Goal: Task Accomplishment & Management: Complete application form

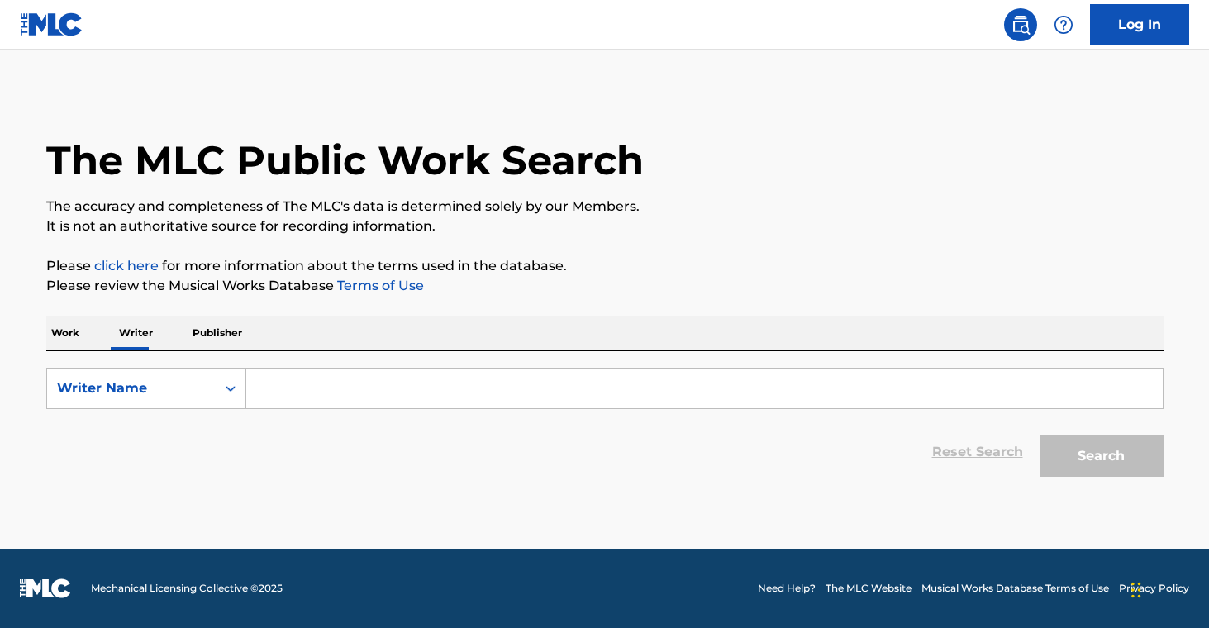
click at [207, 333] on p "Publisher" at bounding box center [218, 333] width 60 height 35
click at [326, 398] on input "Search Form" at bounding box center [704, 389] width 917 height 40
paste input "YUNGTITE LLC"
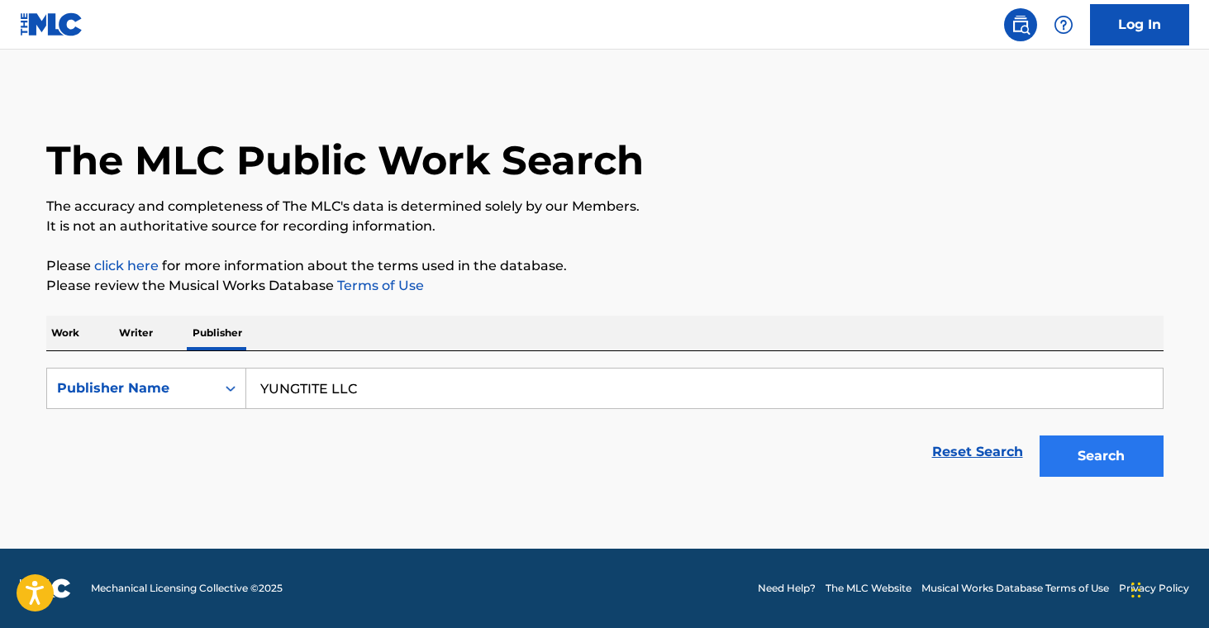
type input "YUNGTITE LLC"
click at [1065, 454] on button "Search" at bounding box center [1102, 456] width 124 height 41
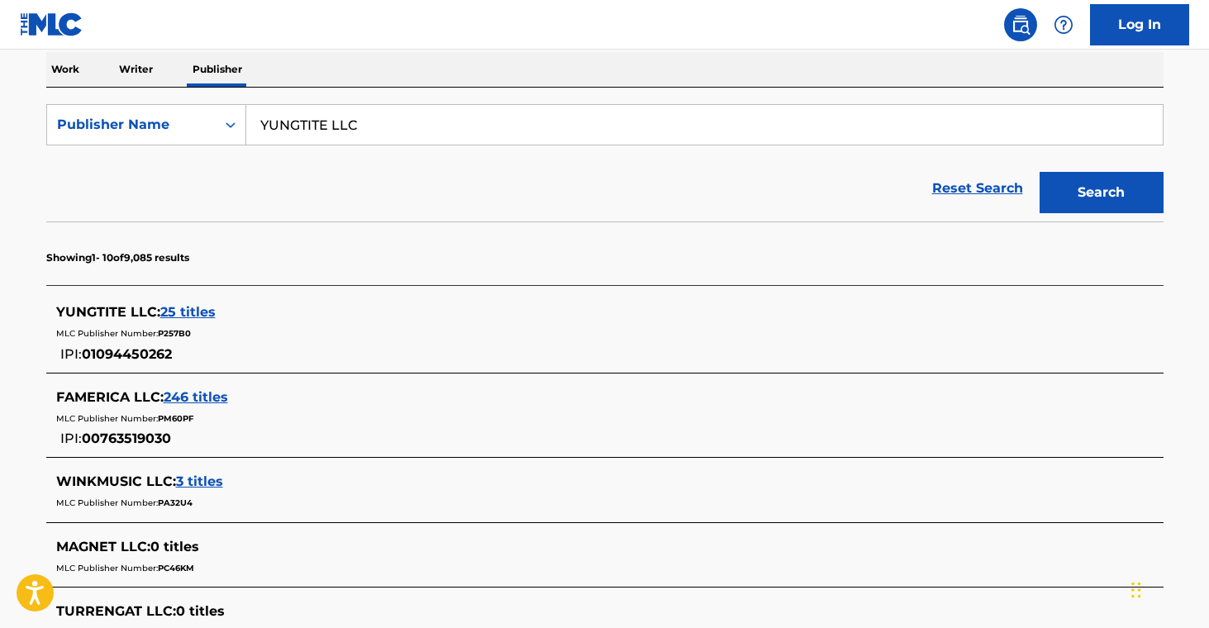
scroll to position [274, 0]
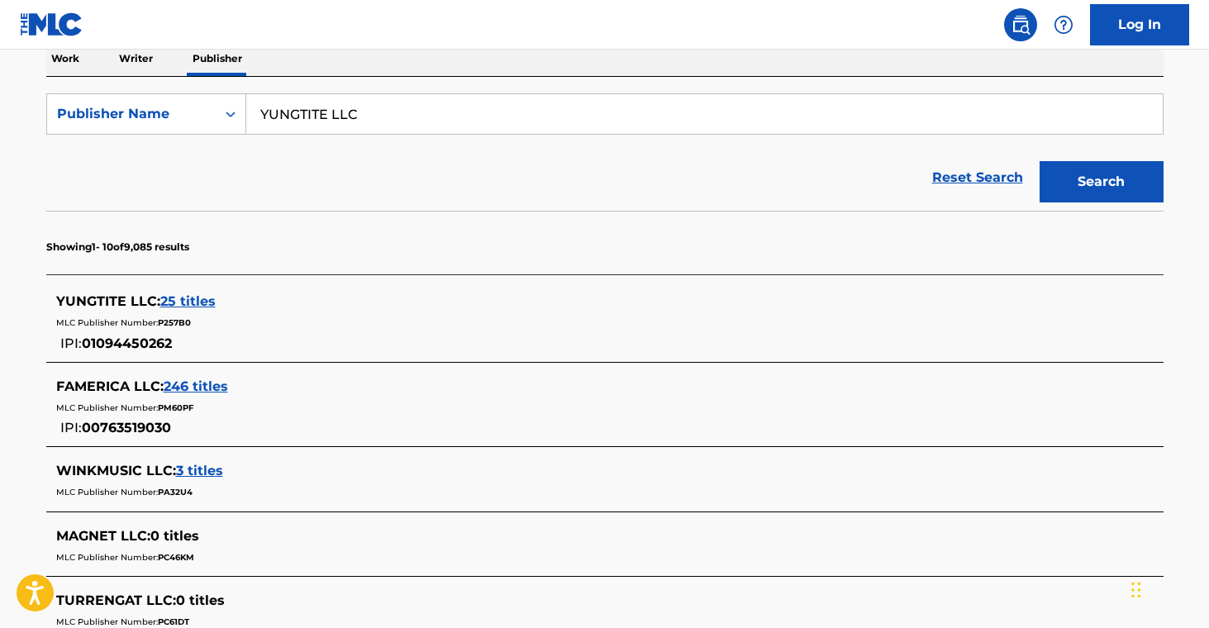
click at [195, 300] on span "25 titles" at bounding box center [187, 301] width 55 height 16
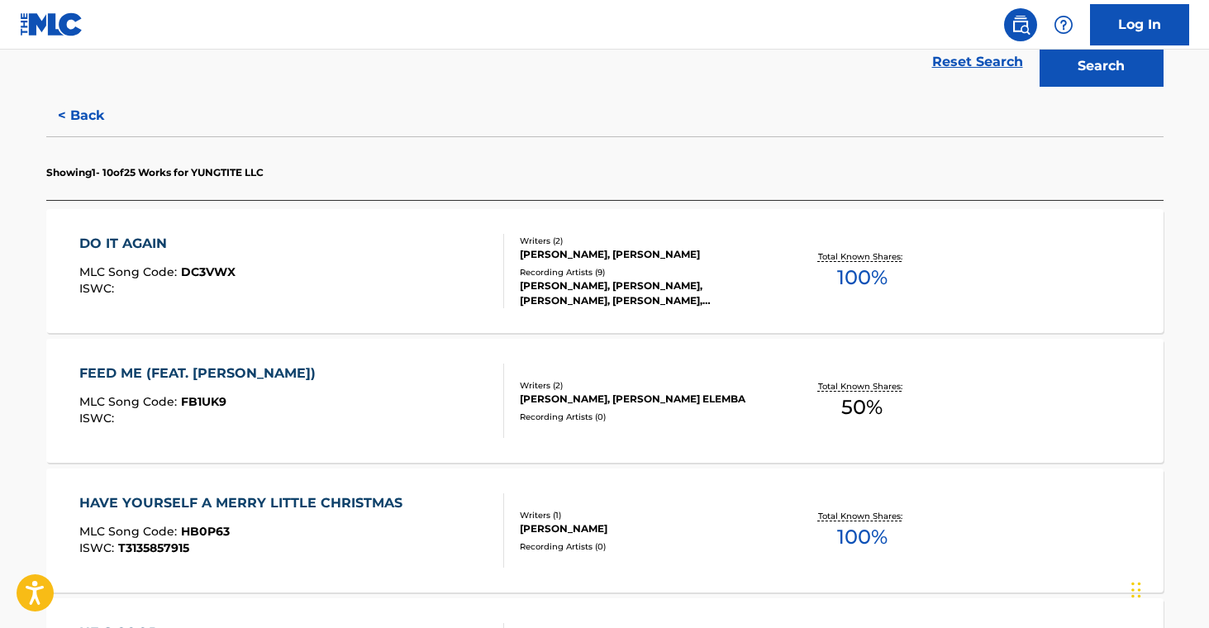
scroll to position [391, 0]
click at [665, 299] on div "[PERSON_NAME], [PERSON_NAME], [PERSON_NAME], [PERSON_NAME], [PERSON_NAME]" at bounding box center [645, 293] width 250 height 30
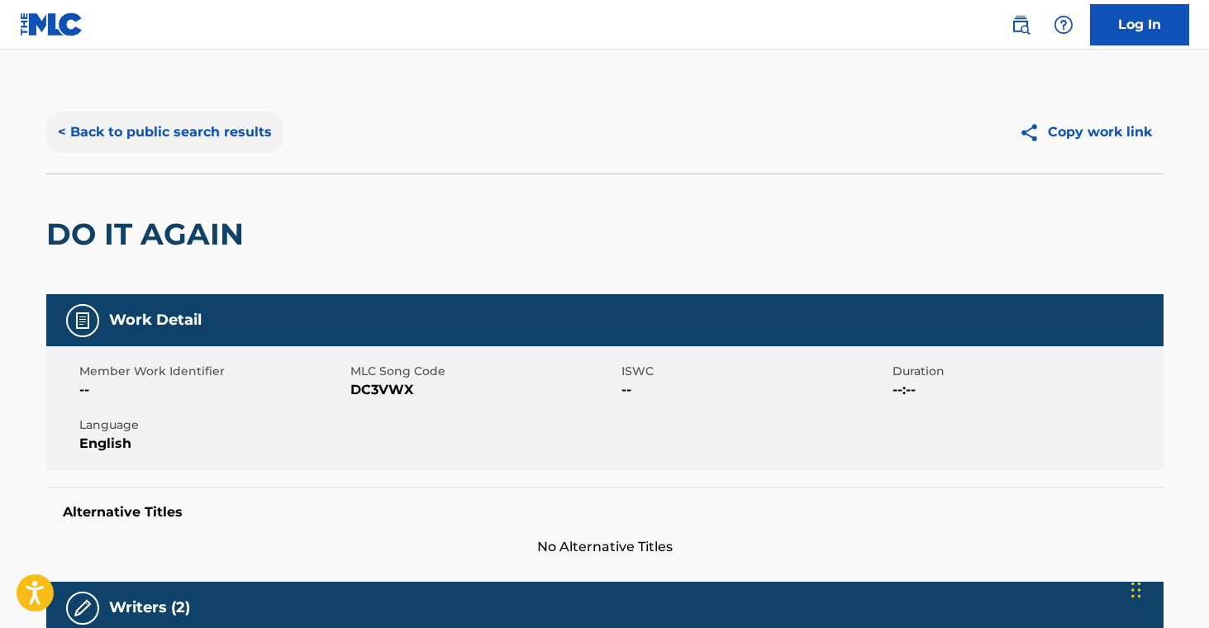
click at [246, 133] on button "< Back to public search results" at bounding box center [164, 132] width 237 height 41
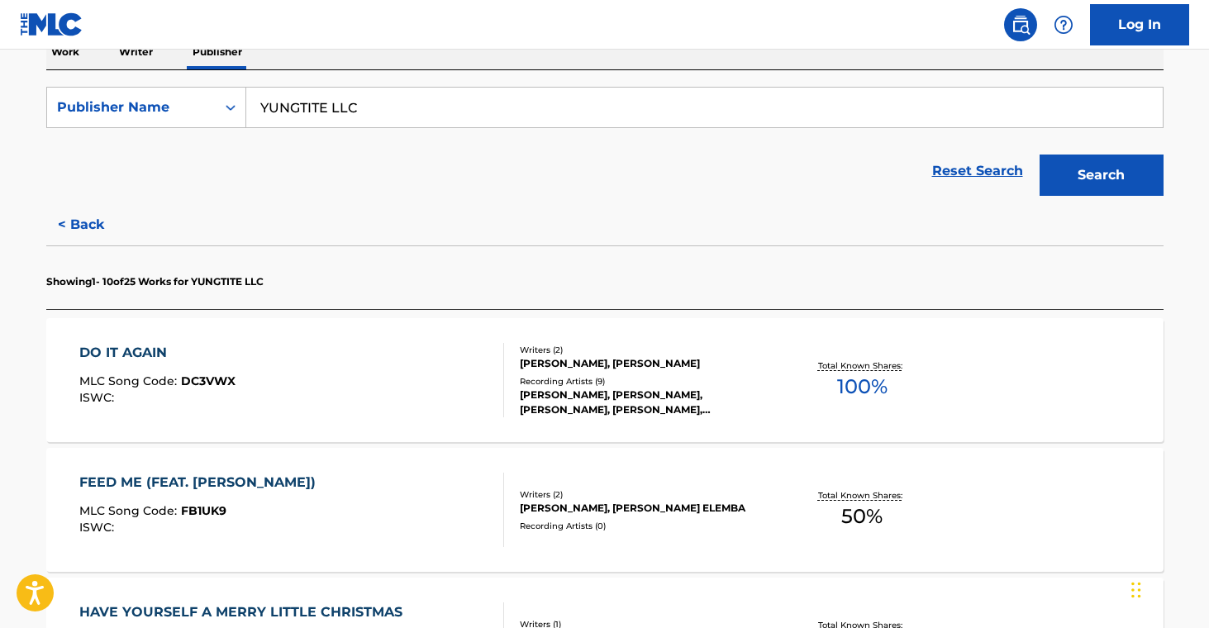
scroll to position [321, 0]
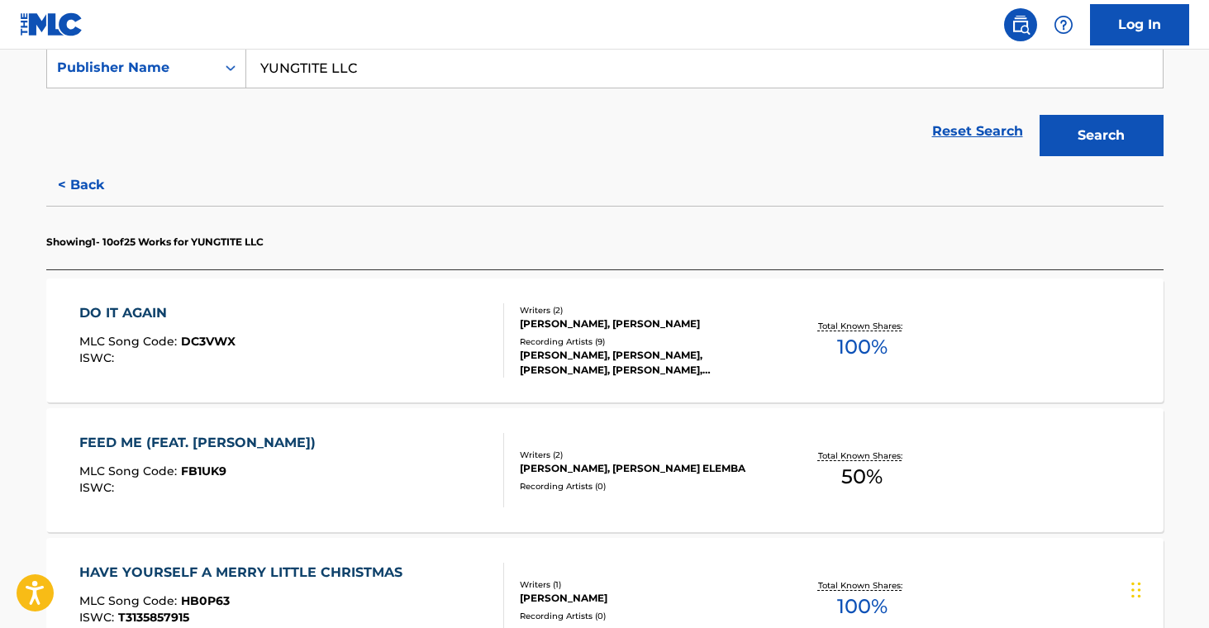
click at [682, 461] on div "[PERSON_NAME], [PERSON_NAME] ELEMBA" at bounding box center [645, 468] width 250 height 15
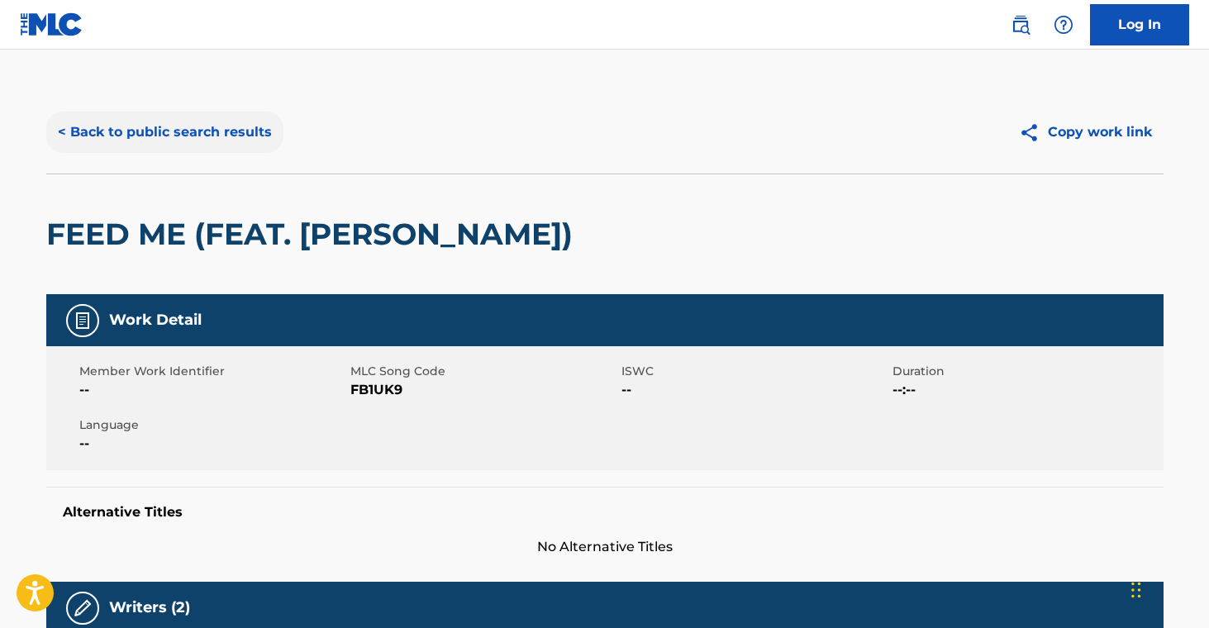
click at [182, 134] on button "< Back to public search results" at bounding box center [164, 132] width 237 height 41
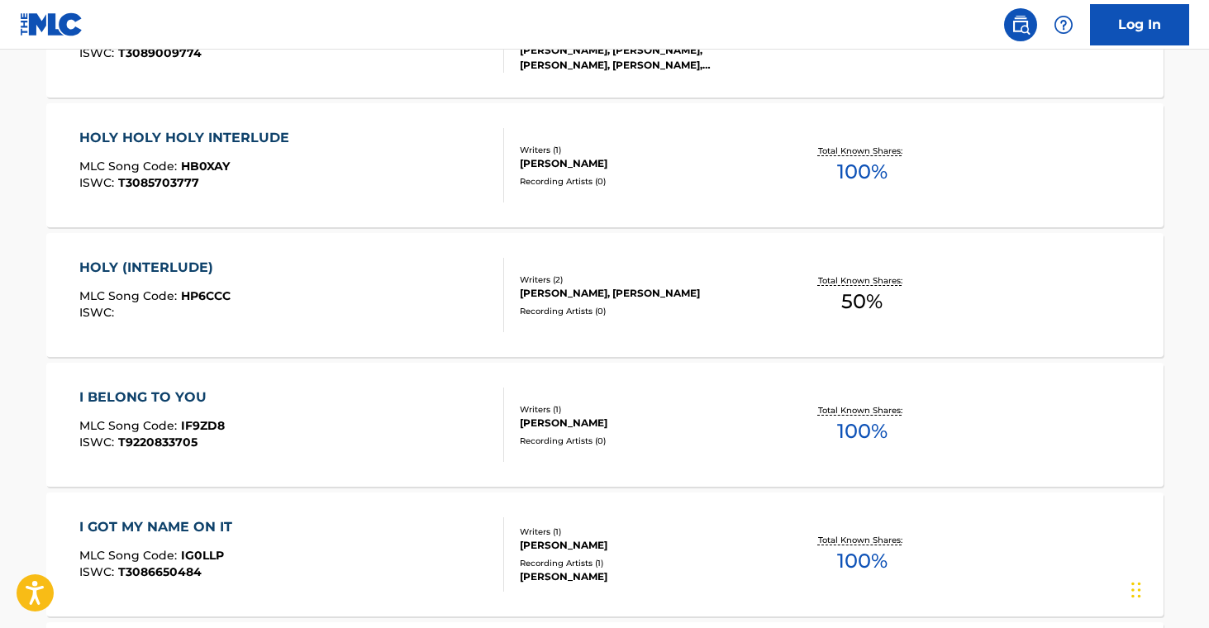
scroll to position [1462, 0]
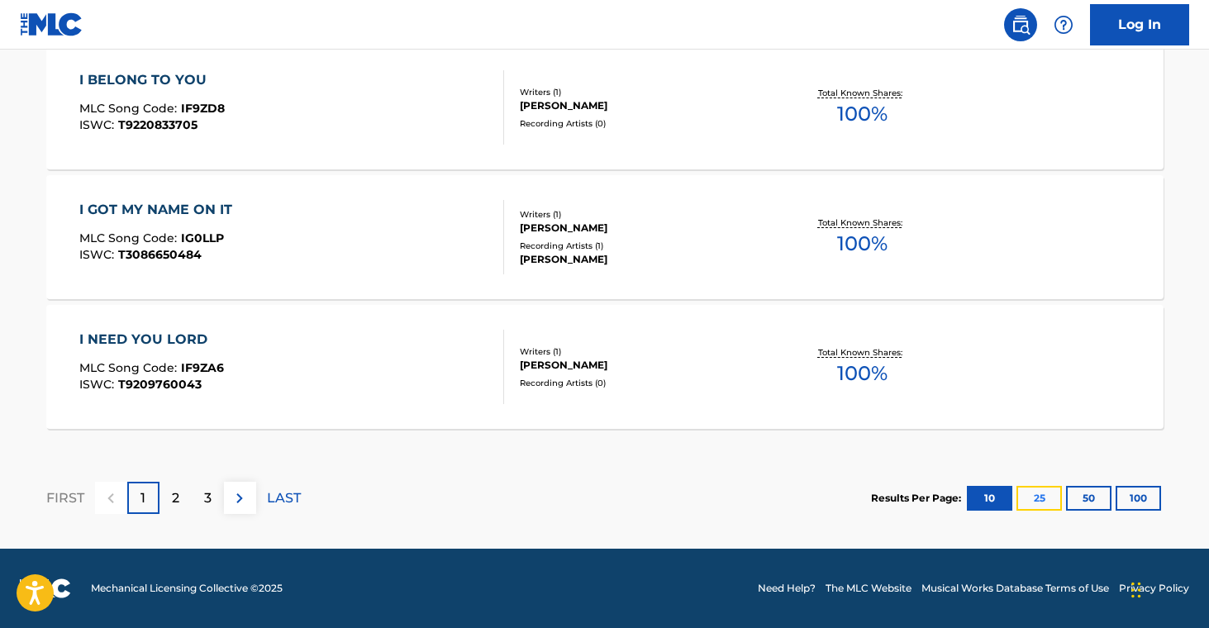
click at [1038, 503] on button "25" at bounding box center [1039, 498] width 45 height 25
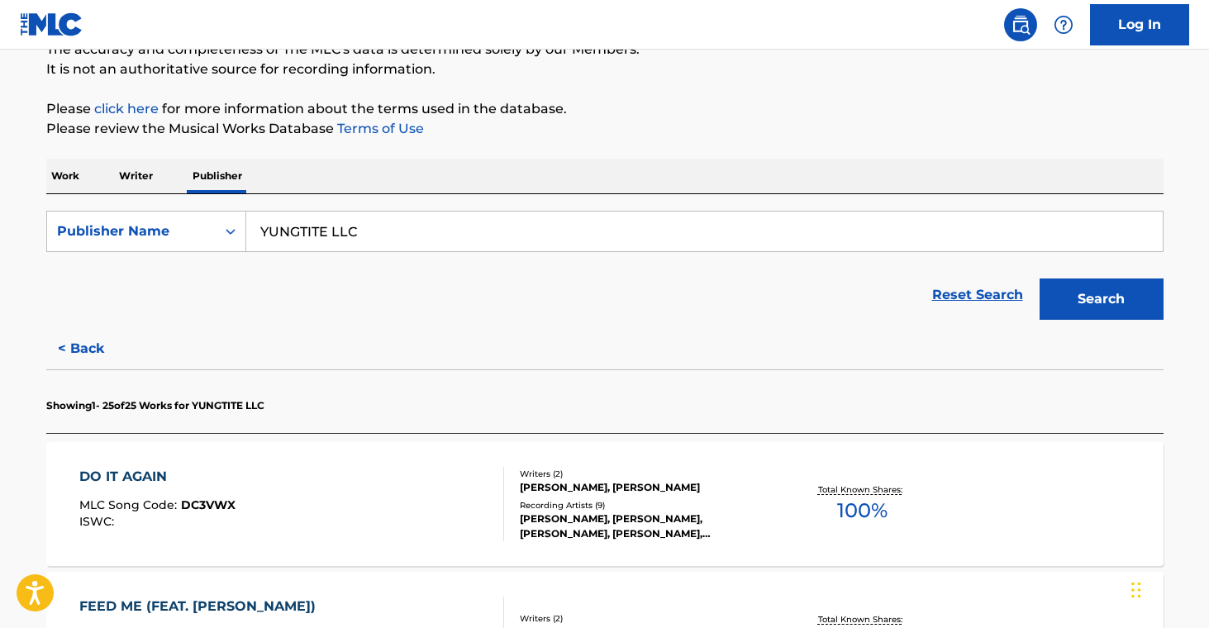
scroll to position [368, 0]
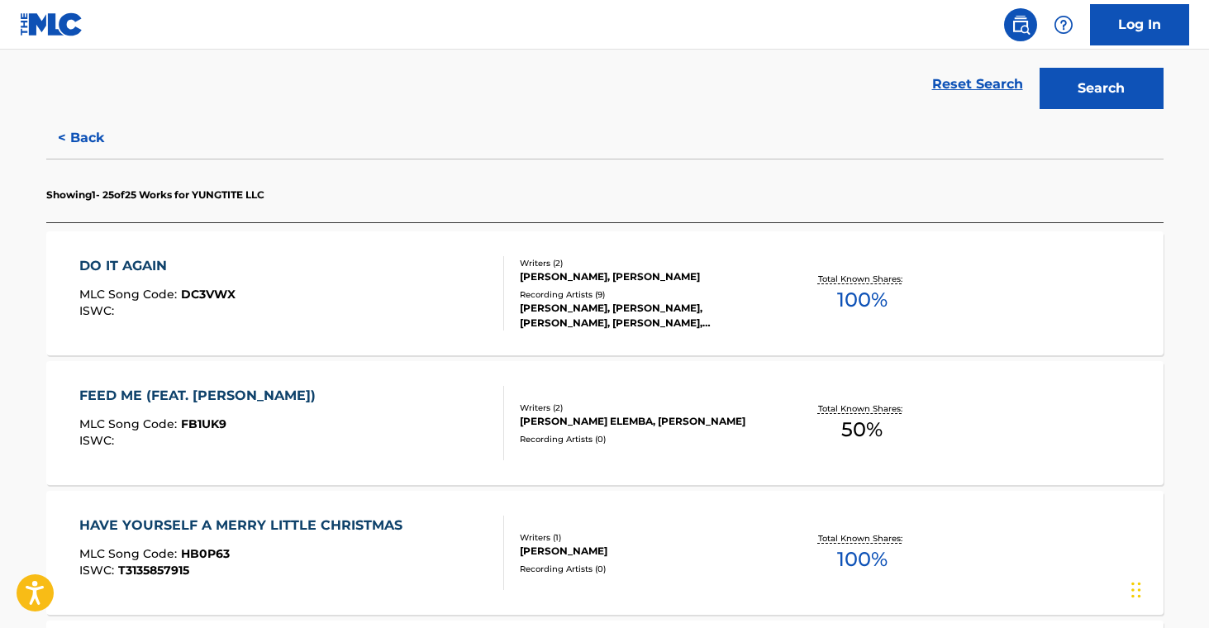
click at [670, 532] on div "Writers ( 1 )" at bounding box center [645, 537] width 250 height 12
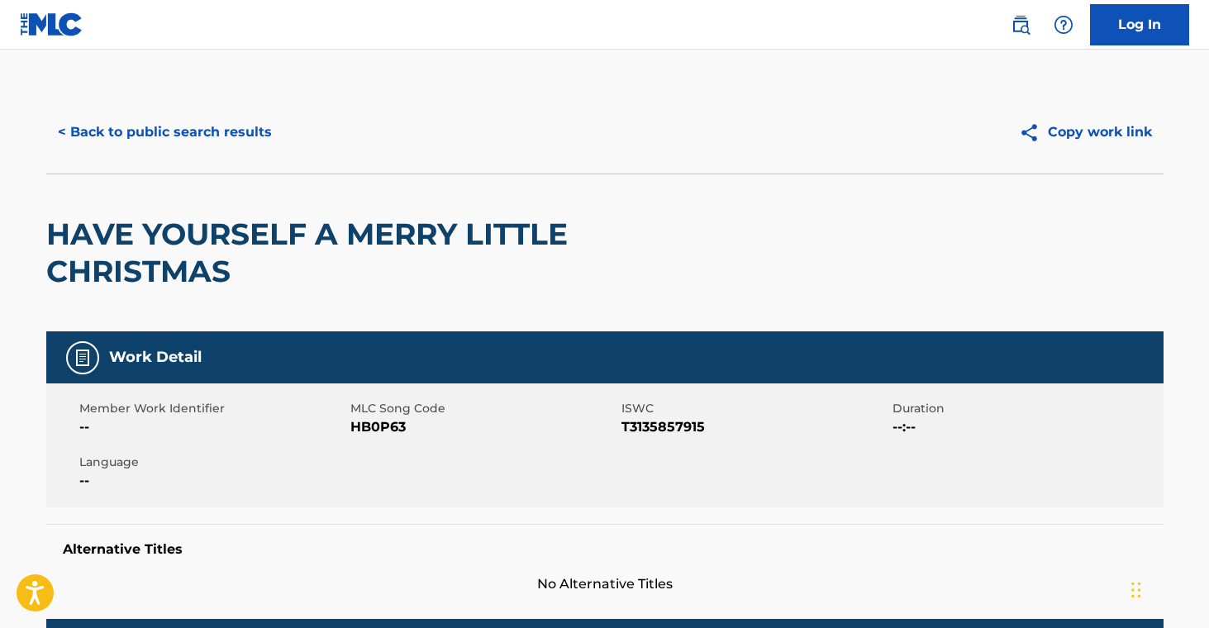
click at [391, 430] on span "HB0P63" at bounding box center [483, 427] width 267 height 20
copy span "HB0P63"
click at [1128, 18] on link "Log In" at bounding box center [1139, 24] width 99 height 41
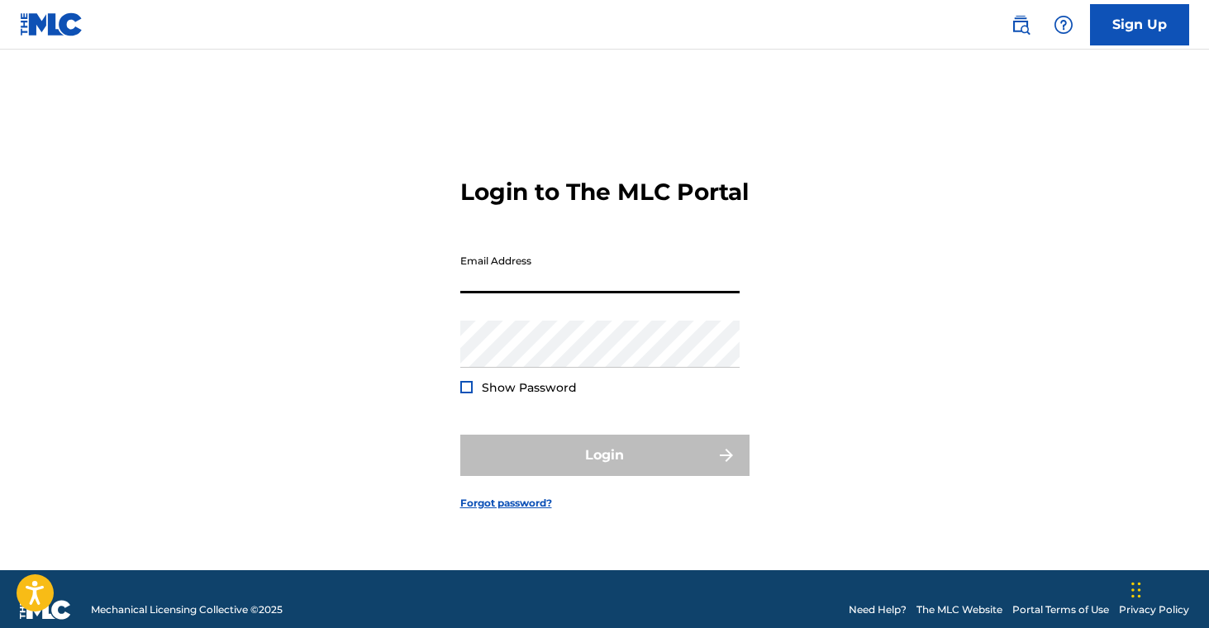
click at [641, 279] on input "Email Address" at bounding box center [599, 269] width 279 height 47
type input "[EMAIL_ADDRESS][DOMAIN_NAME]"
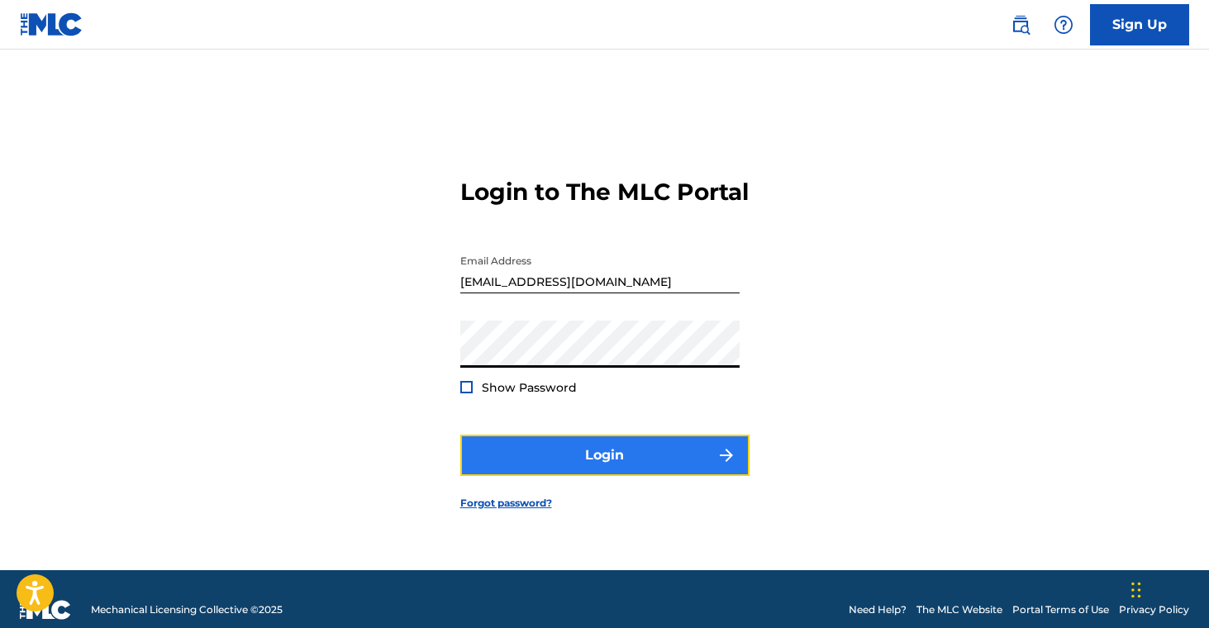
click at [608, 457] on button "Login" at bounding box center [604, 455] width 289 height 41
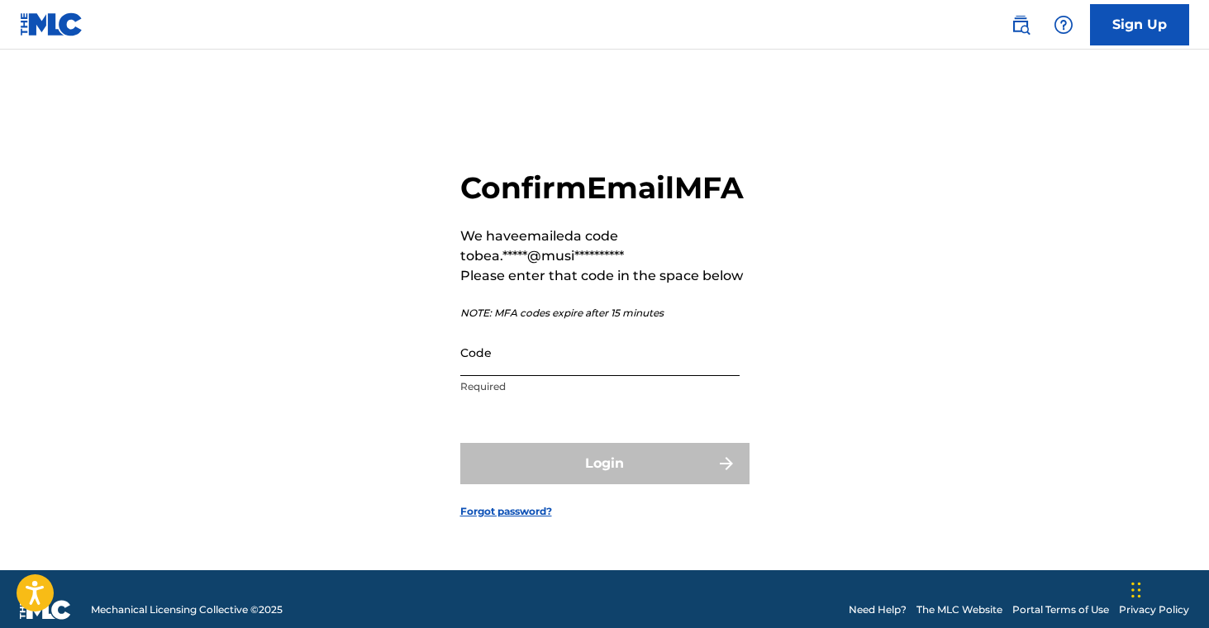
click at [620, 376] on input "Code" at bounding box center [599, 352] width 279 height 47
paste input "831634"
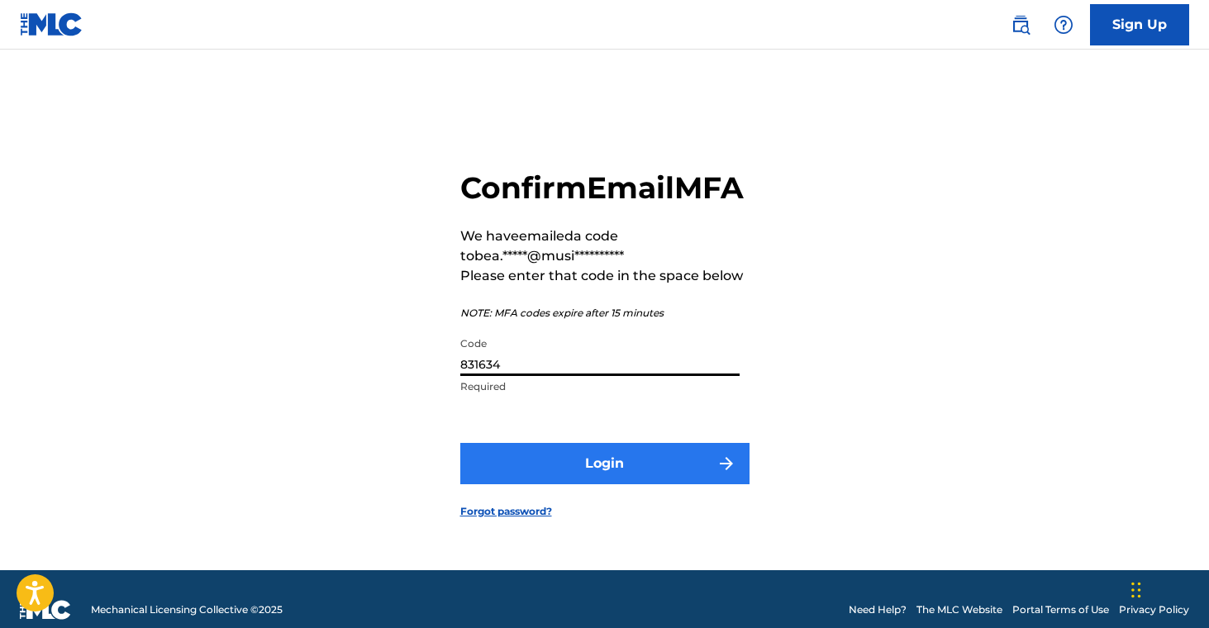
type input "831634"
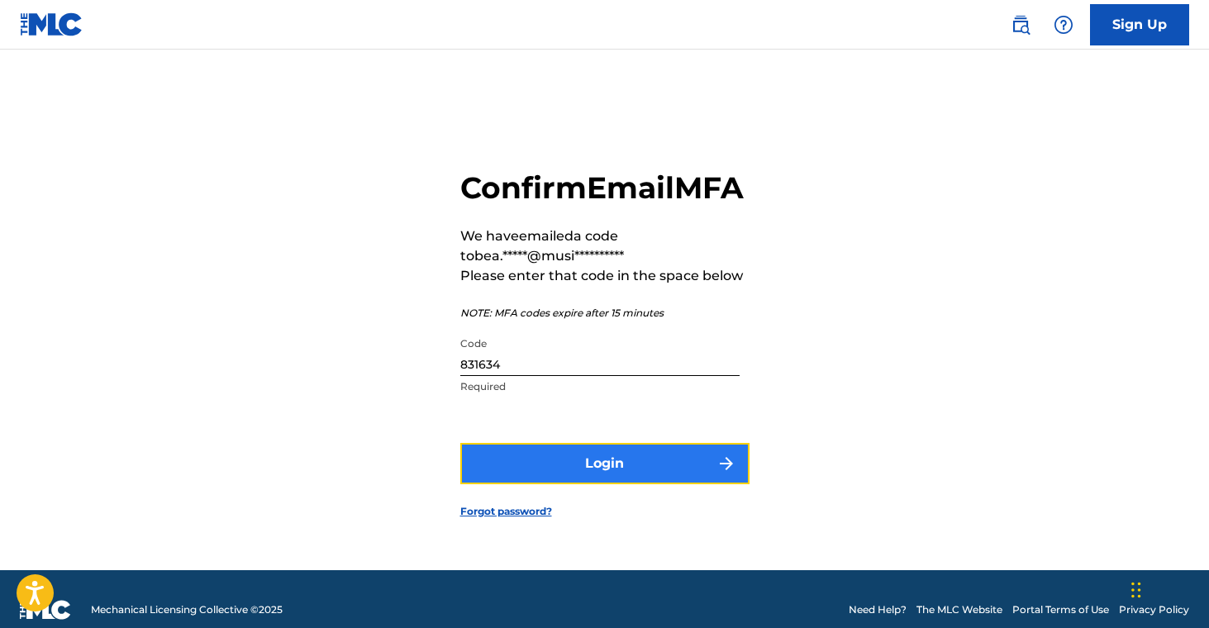
click at [631, 477] on button "Login" at bounding box center [604, 463] width 289 height 41
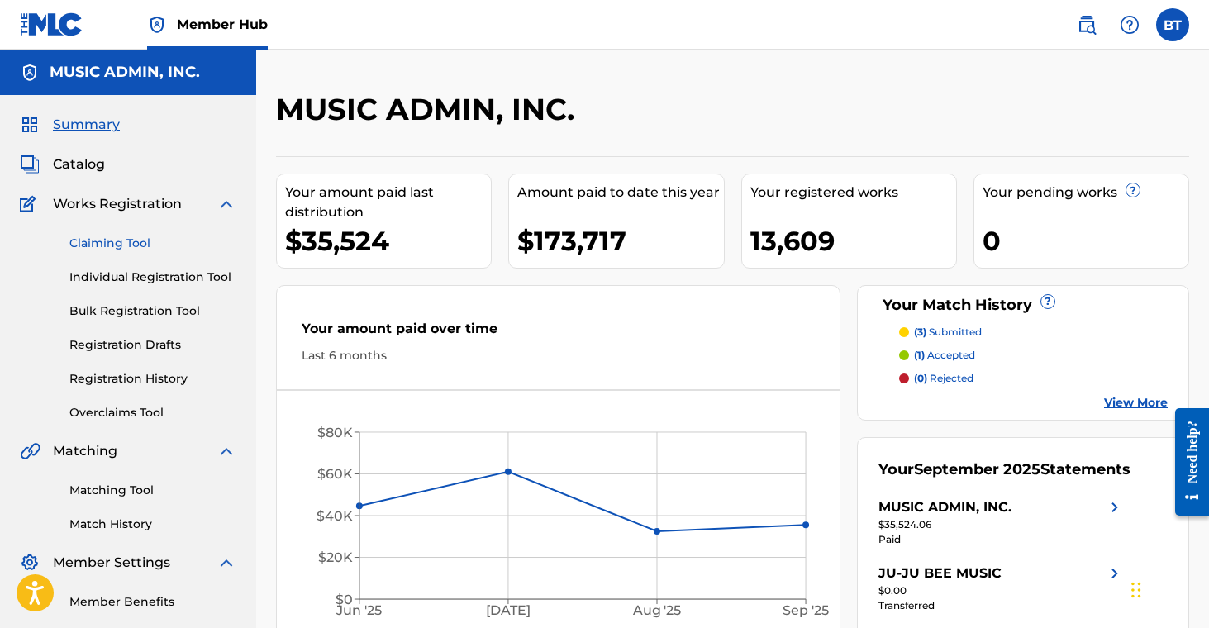
click at [87, 243] on link "Claiming Tool" at bounding box center [152, 243] width 167 height 17
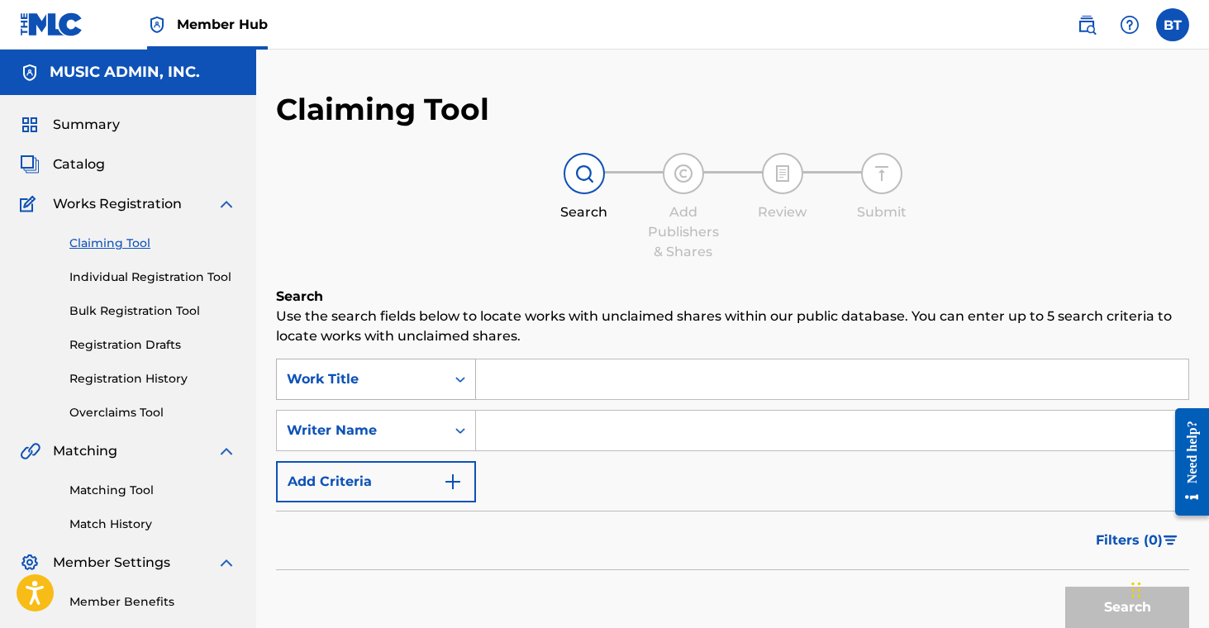
click at [422, 374] on div "Work Title" at bounding box center [361, 379] width 149 height 20
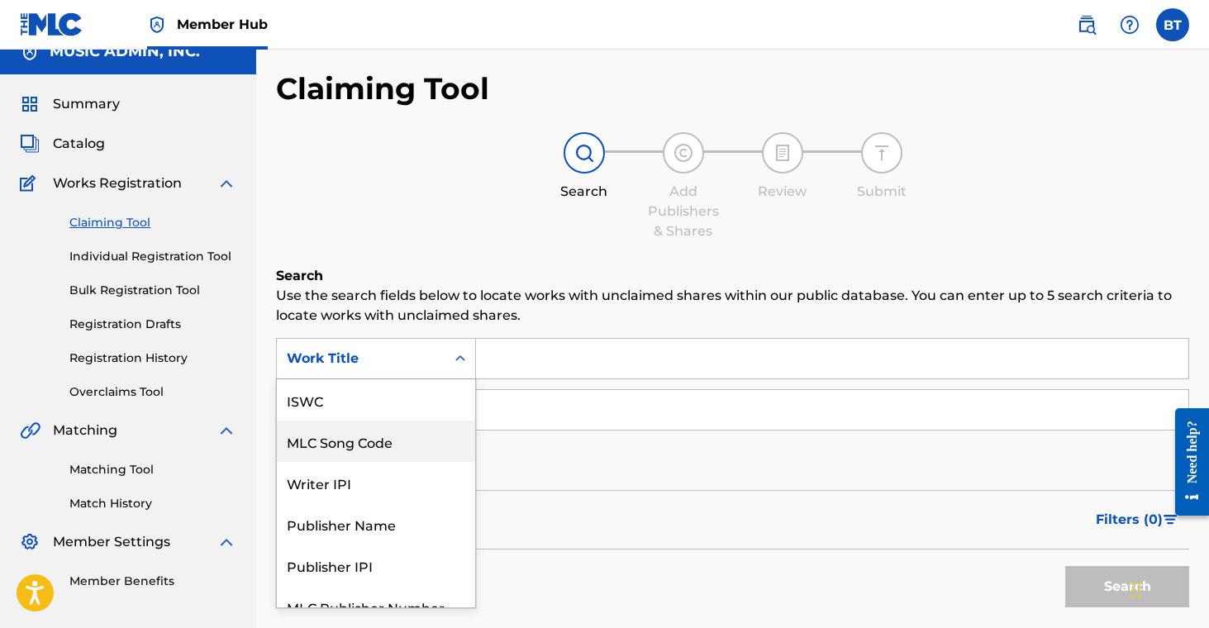
scroll to position [41, 0]
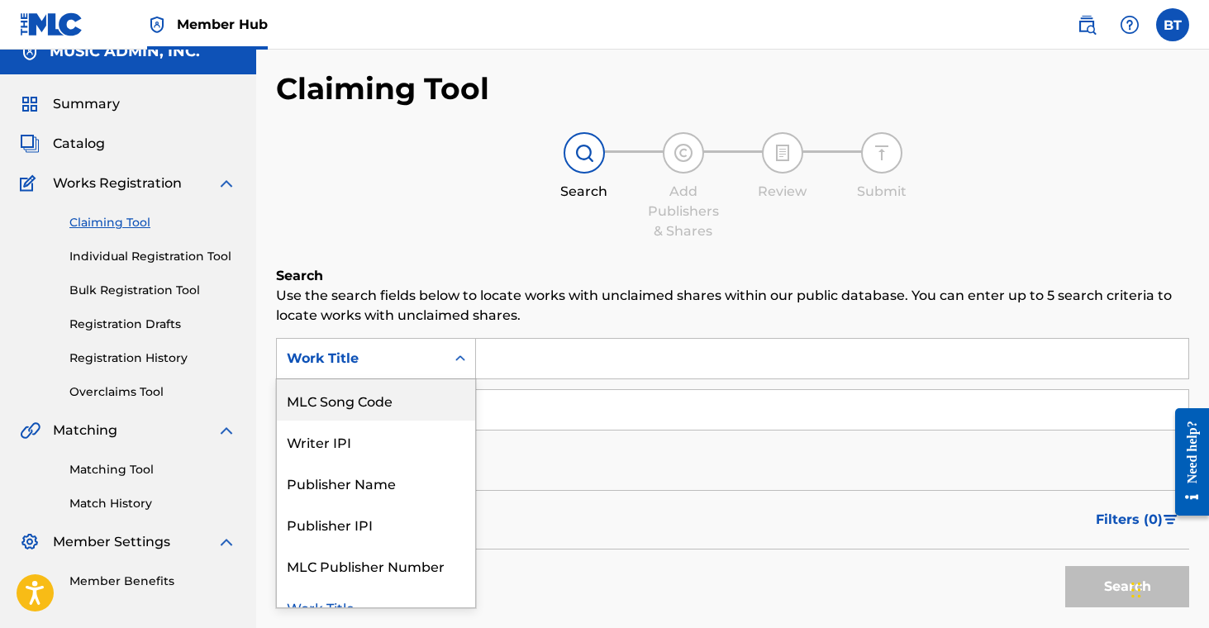
click at [422, 410] on div "MLC Song Code" at bounding box center [376, 399] width 198 height 41
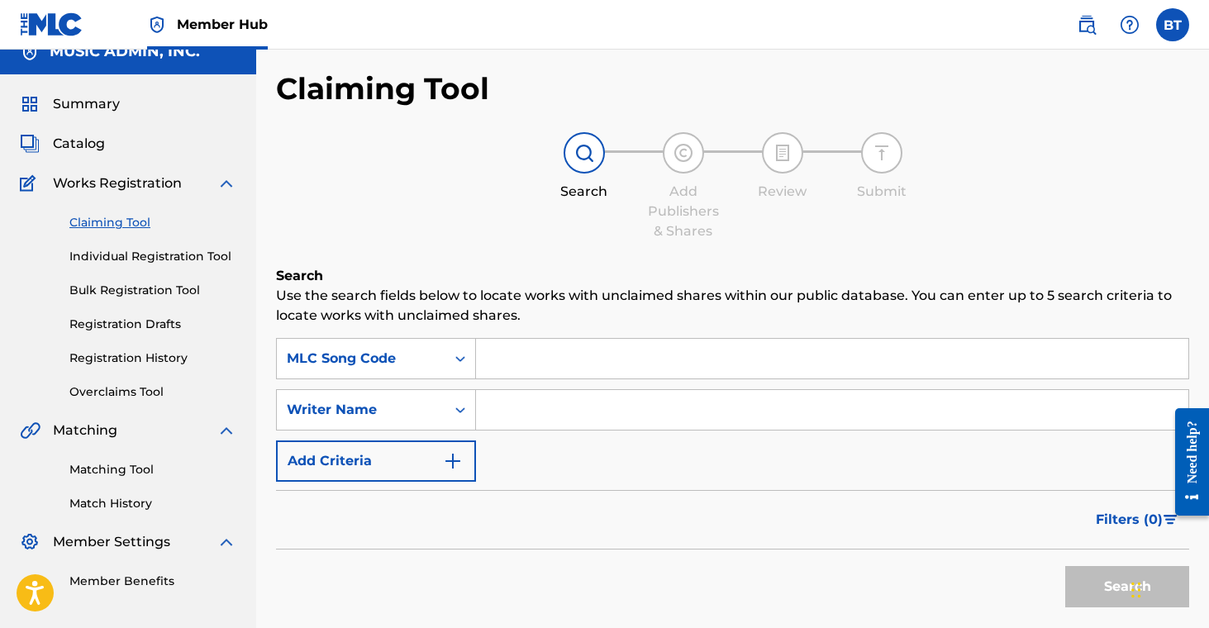
drag, startPoint x: 593, startPoint y: 353, endPoint x: 713, endPoint y: 375, distance: 121.9
click at [594, 353] on input "Search Form" at bounding box center [832, 359] width 712 height 40
paste input "HB0P63"
type input "HB0P63"
click at [1082, 583] on button "Search" at bounding box center [1127, 586] width 124 height 41
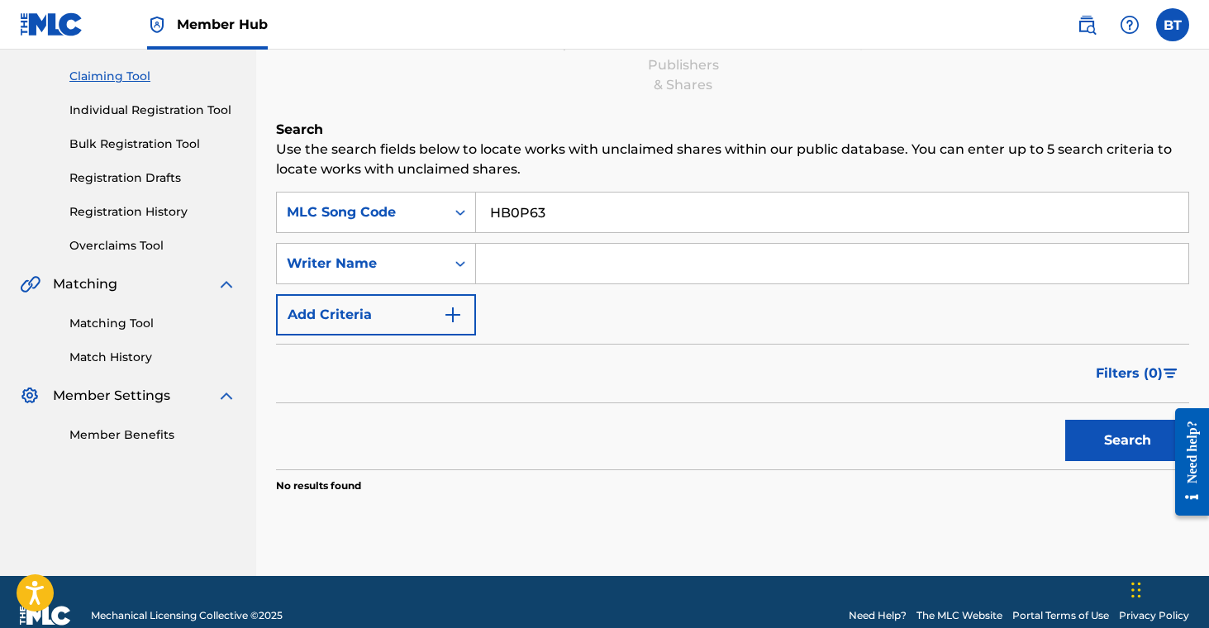
scroll to position [194, 0]
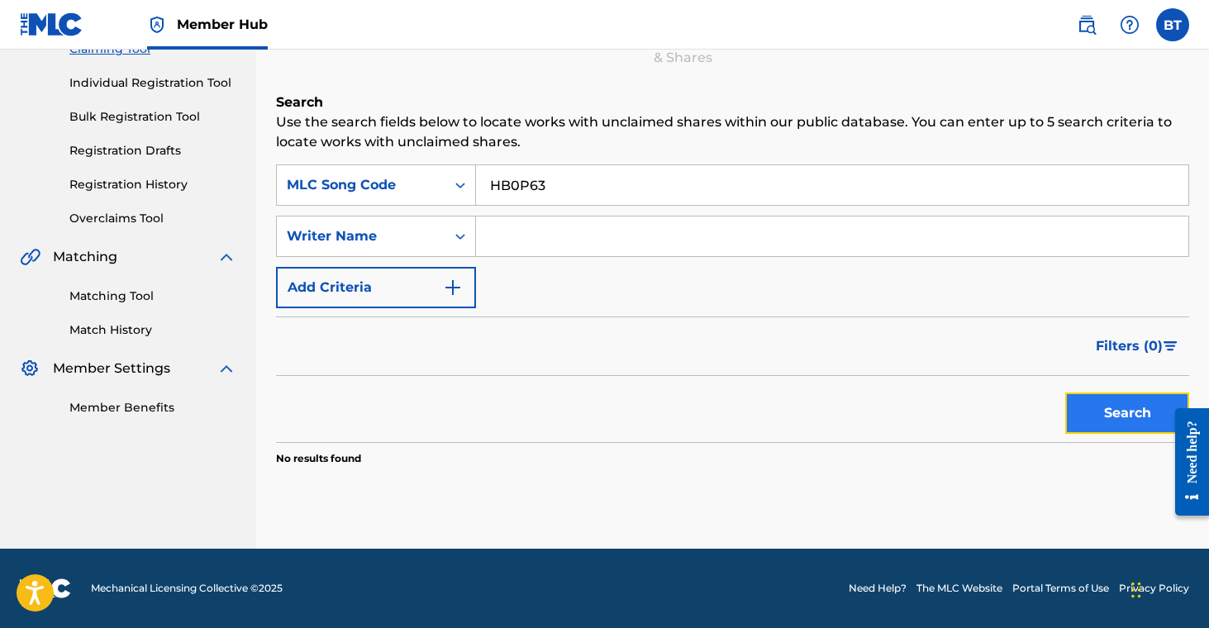
click at [1103, 426] on button "Search" at bounding box center [1127, 413] width 124 height 41
click at [430, 239] on div "Writer Name" at bounding box center [361, 236] width 149 height 20
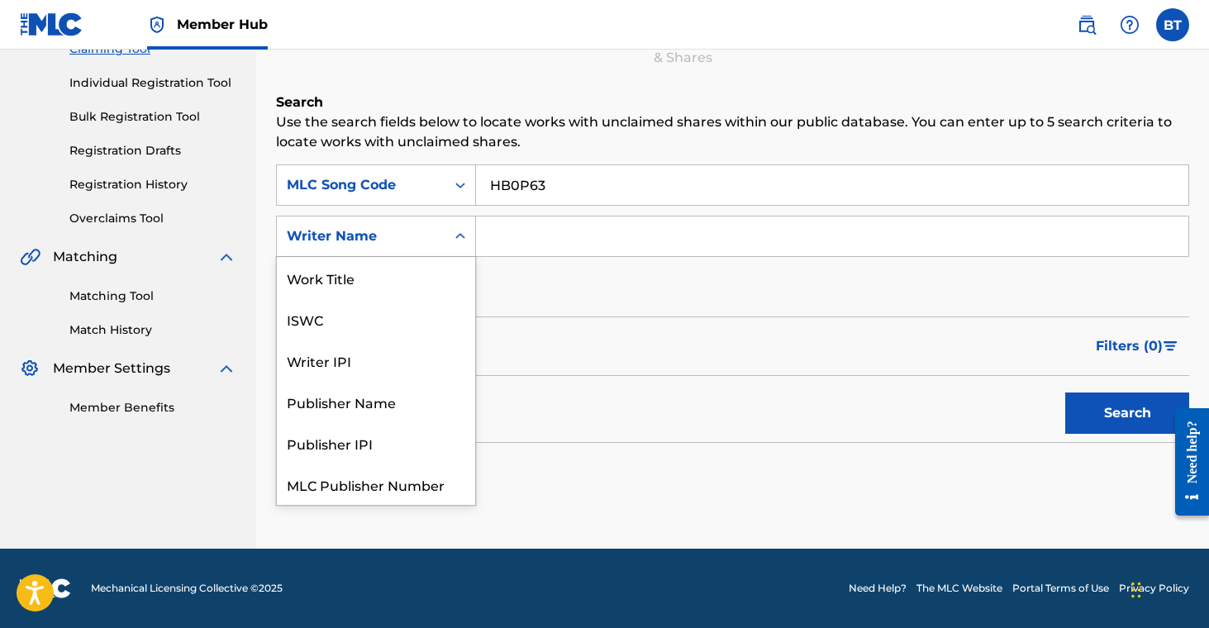
scroll to position [41, 0]
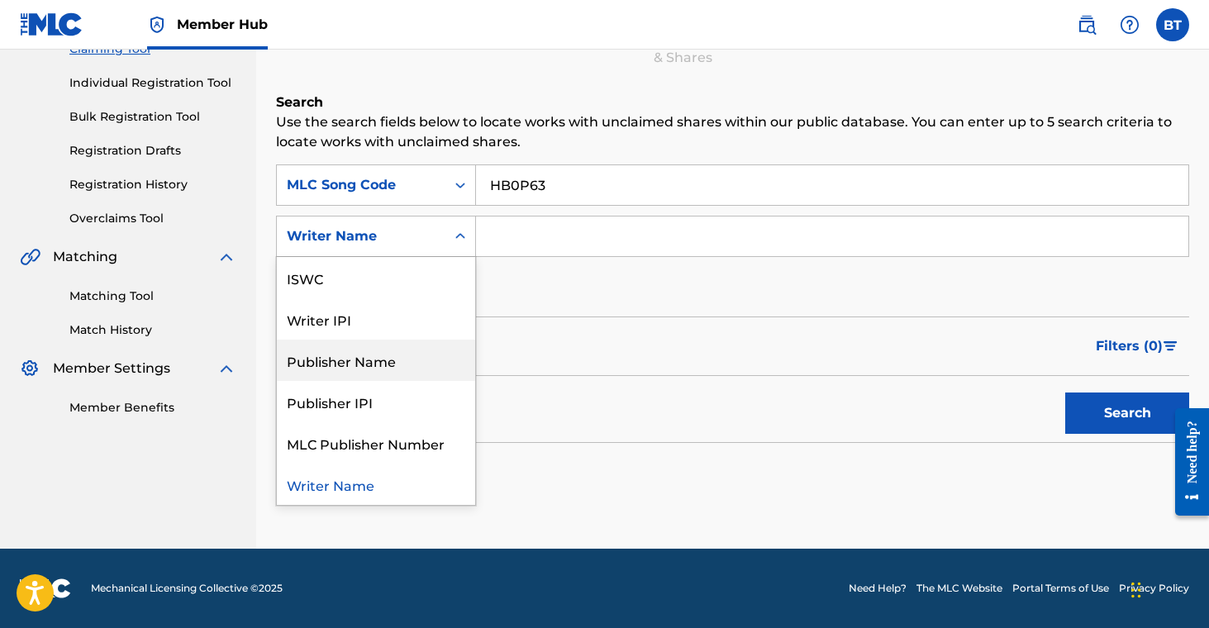
click at [719, 465] on section "No results found" at bounding box center [732, 454] width 913 height 24
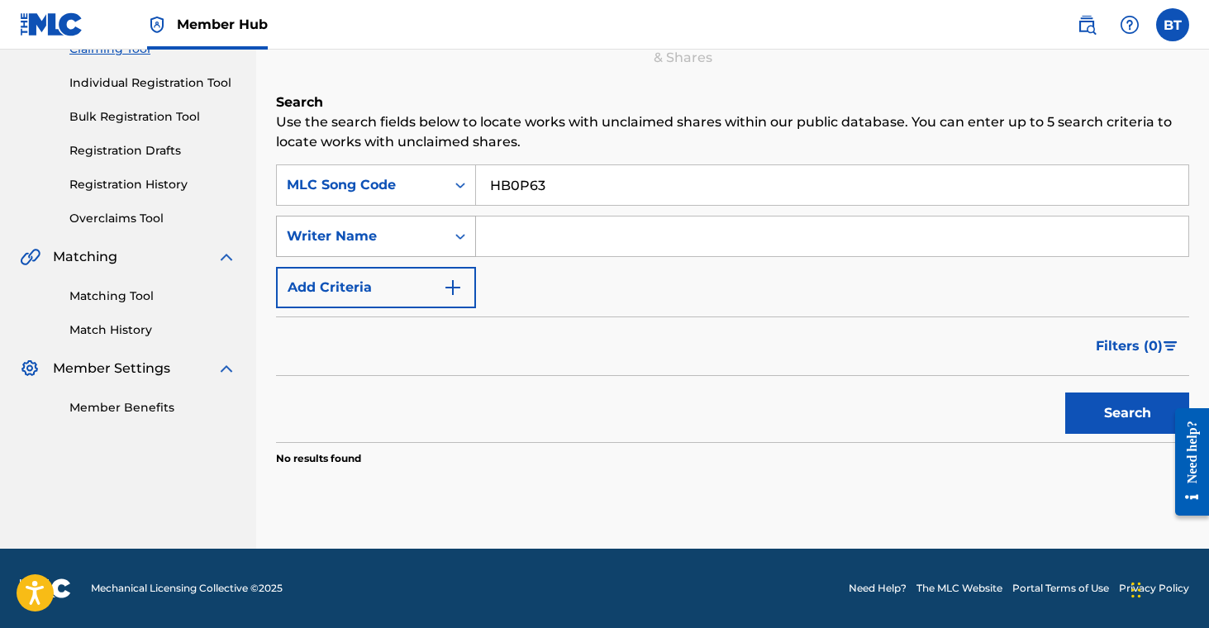
click at [419, 226] on div "Writer Name" at bounding box center [361, 236] width 149 height 20
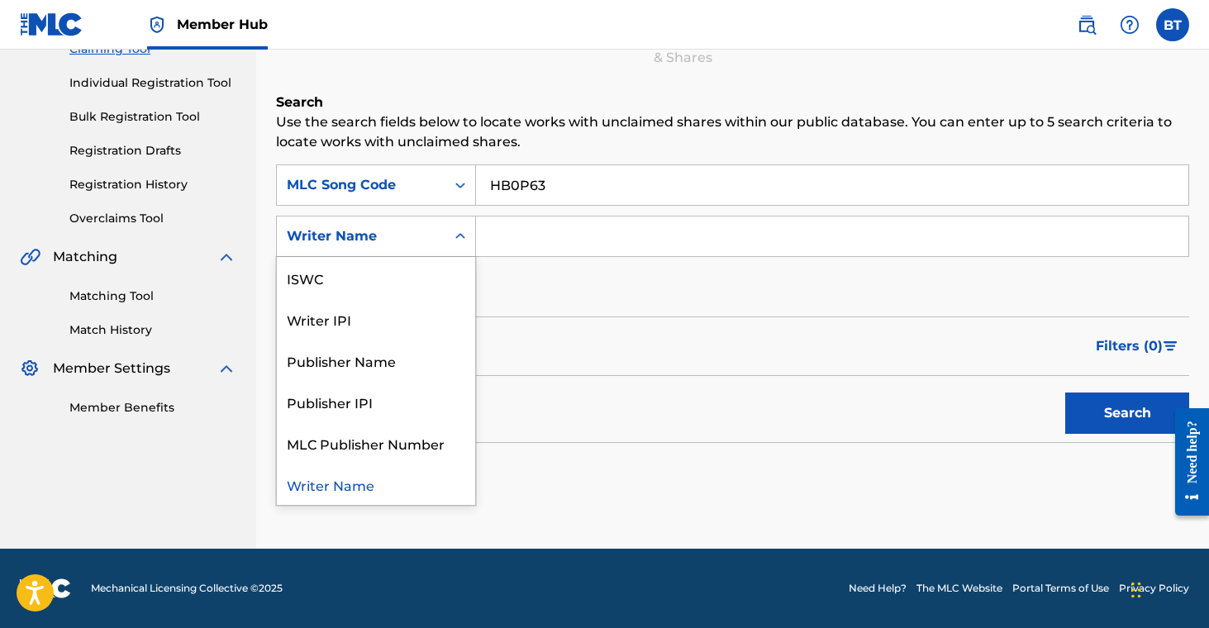
click at [618, 492] on div "Search Use the search fields below to locate works with unclaimed shares within…" at bounding box center [732, 321] width 913 height 456
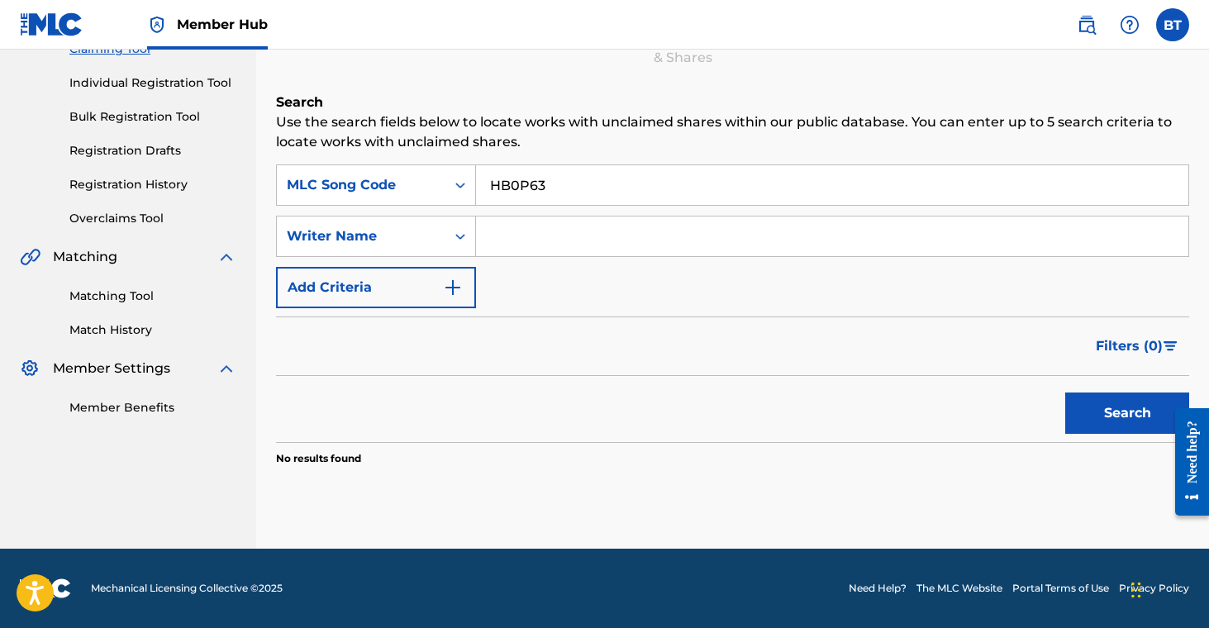
click at [514, 238] on input "Search Form" at bounding box center [832, 237] width 712 height 40
paste input "SHOWERS SR [PERSON_NAME]"
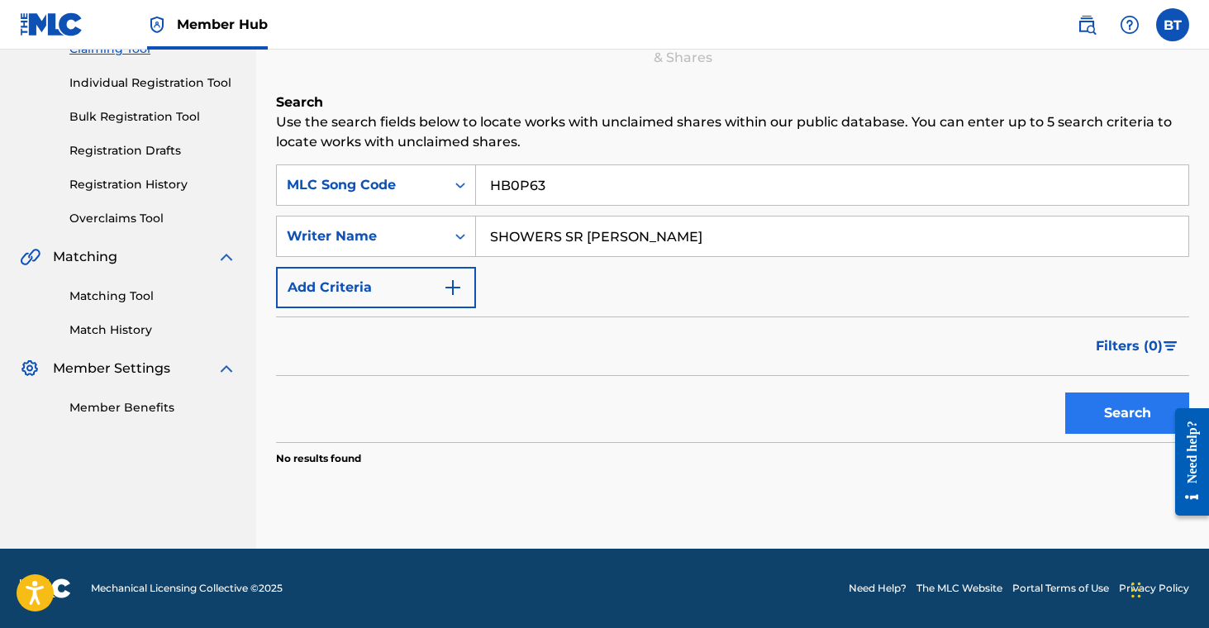
type input "SHOWERS SR [PERSON_NAME]"
click at [1108, 416] on button "Search" at bounding box center [1127, 413] width 124 height 41
click at [411, 188] on div "MLC Song Code" at bounding box center [361, 185] width 149 height 20
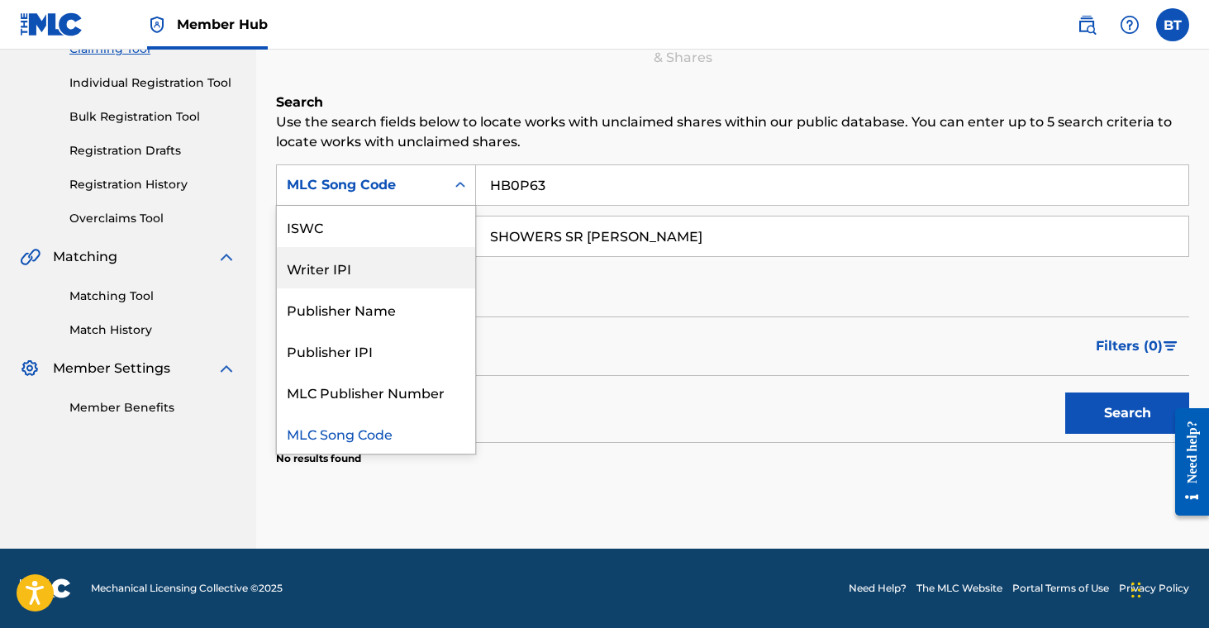
scroll to position [0, 0]
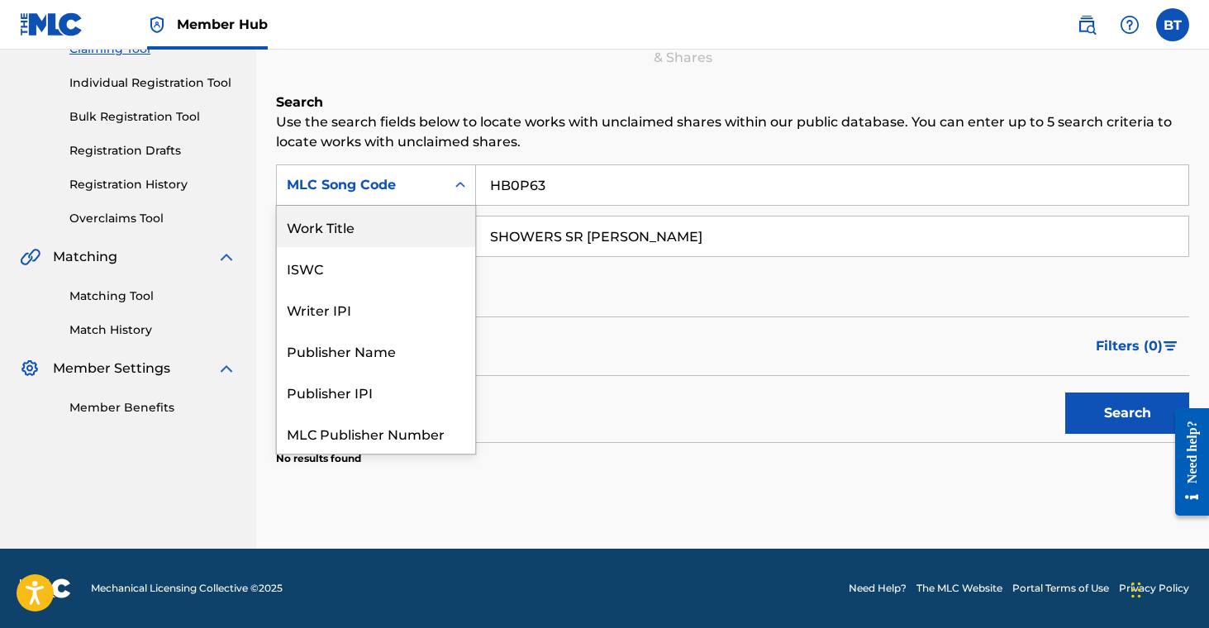
click at [401, 229] on div "Work Title" at bounding box center [376, 226] width 198 height 41
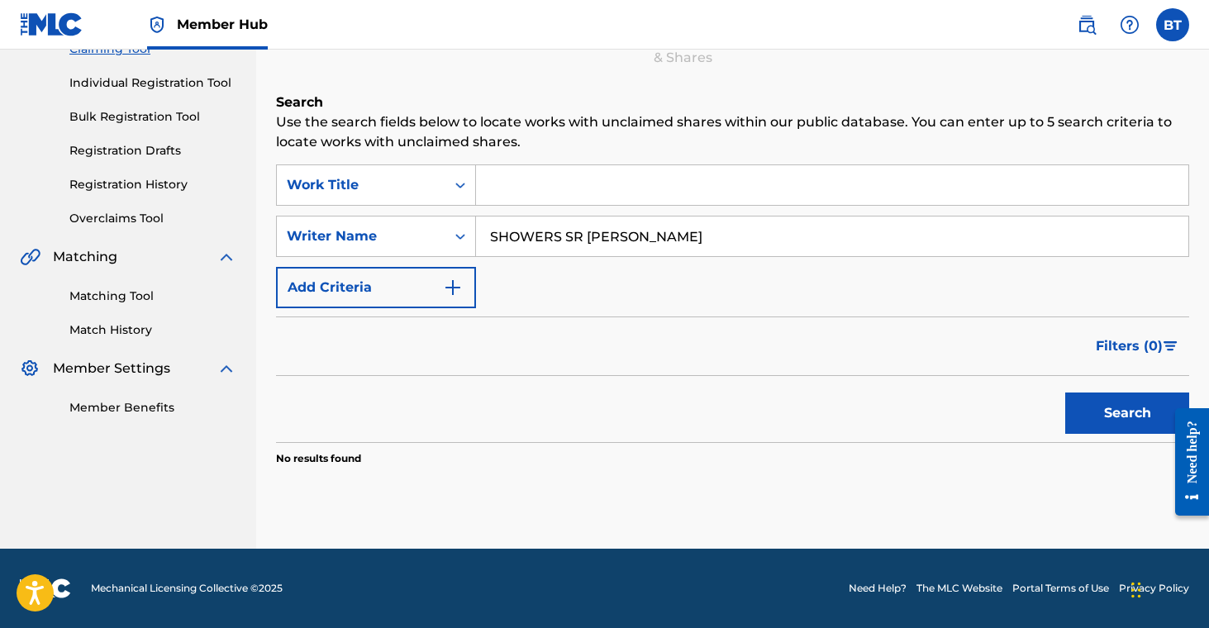
drag, startPoint x: 656, startPoint y: 196, endPoint x: 736, endPoint y: 207, distance: 80.2
click at [656, 195] on input "Search Form" at bounding box center [832, 185] width 712 height 40
paste input "HAVE YOURSELF A MERRY LITTLE CHRISTMAS"
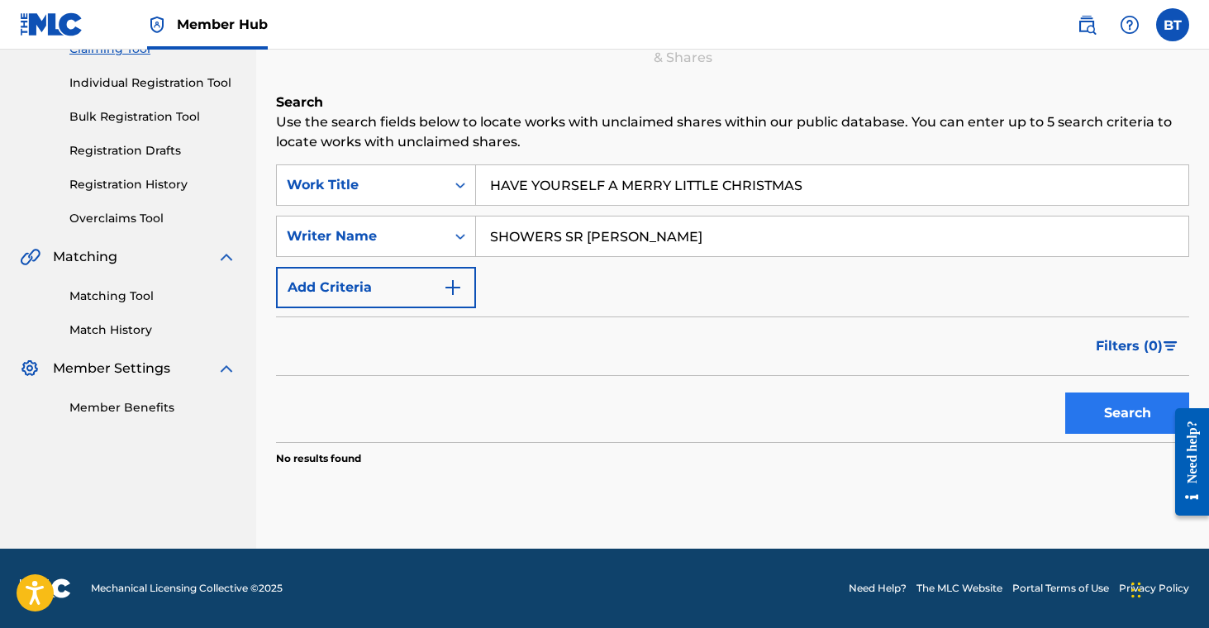
type input "HAVE YOURSELF A MERRY LITTLE CHRISTMAS"
click at [1103, 408] on button "Search" at bounding box center [1127, 413] width 124 height 41
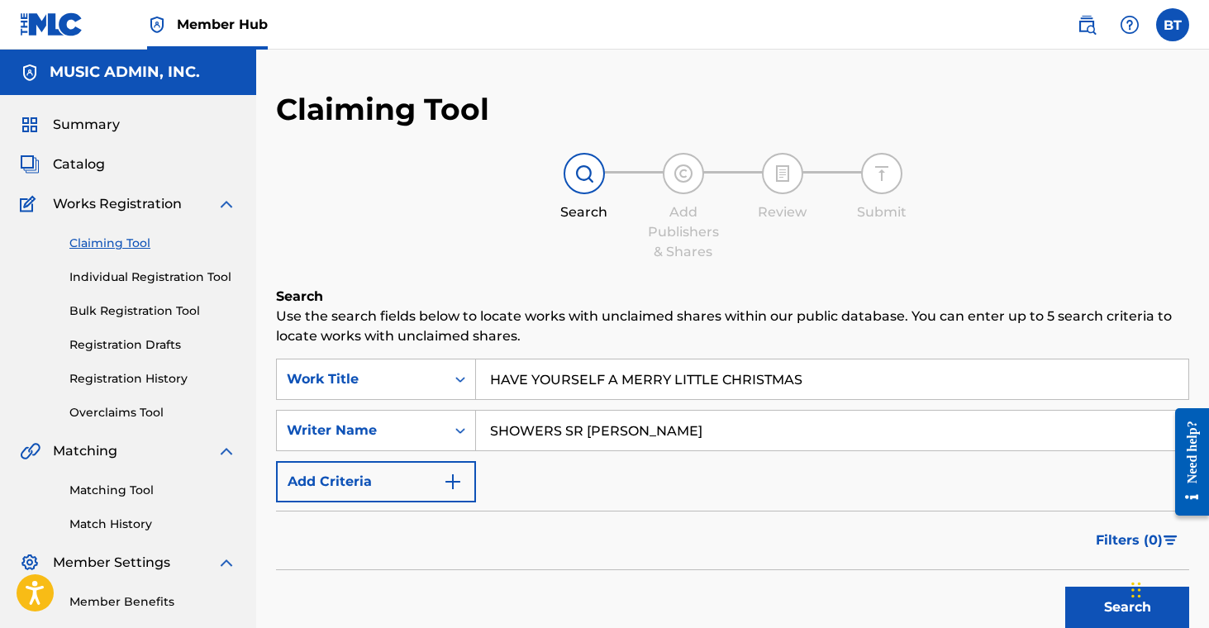
click at [70, 153] on div "Summary Catalog Works Registration Claiming Tool Individual Registration Tool B…" at bounding box center [128, 363] width 256 height 536
click at [79, 165] on span "Catalog" at bounding box center [79, 165] width 52 height 20
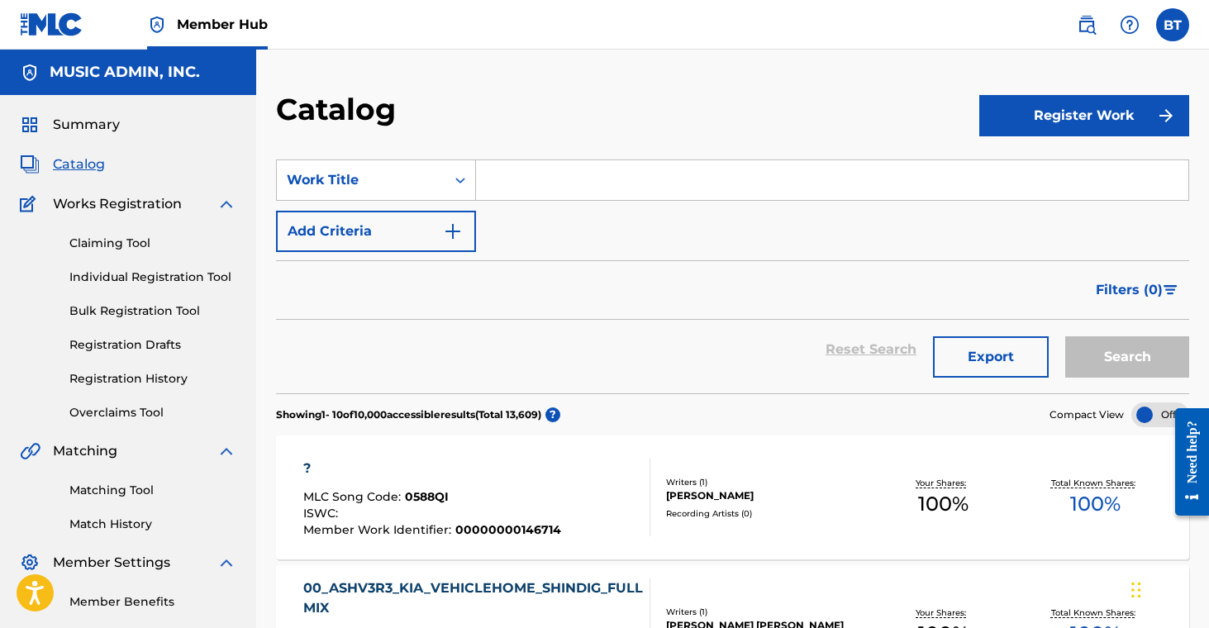
click at [540, 181] on input "Search Form" at bounding box center [832, 180] width 712 height 40
click at [412, 179] on div "Work Title" at bounding box center [361, 180] width 149 height 20
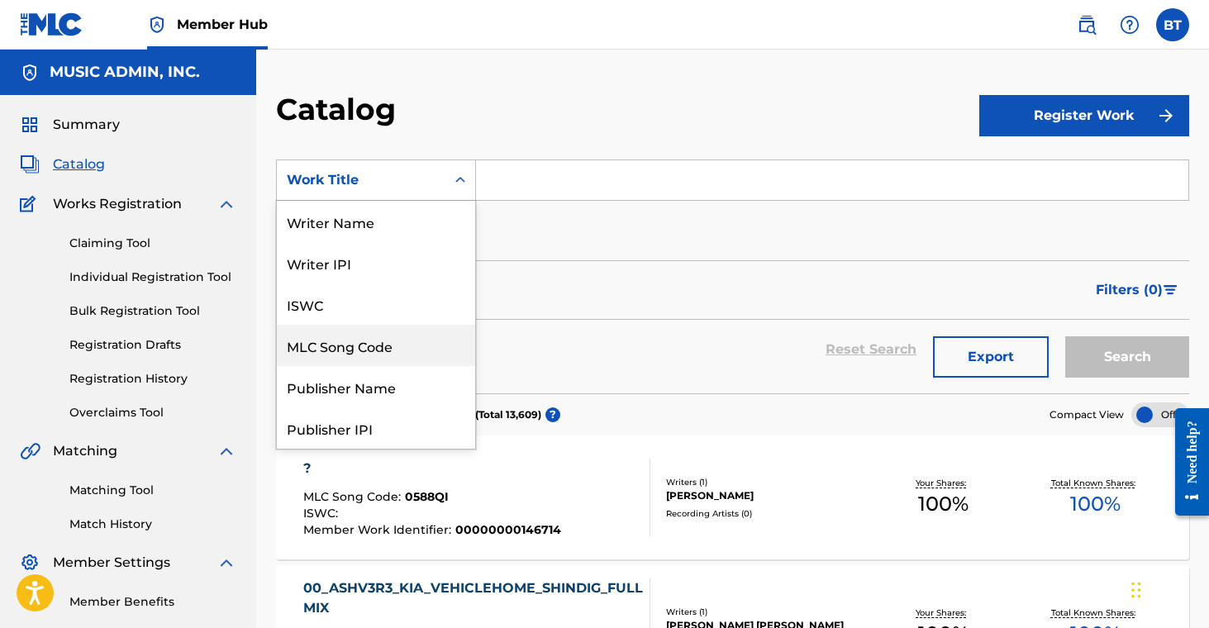
click at [415, 341] on div "MLC Song Code" at bounding box center [376, 345] width 198 height 41
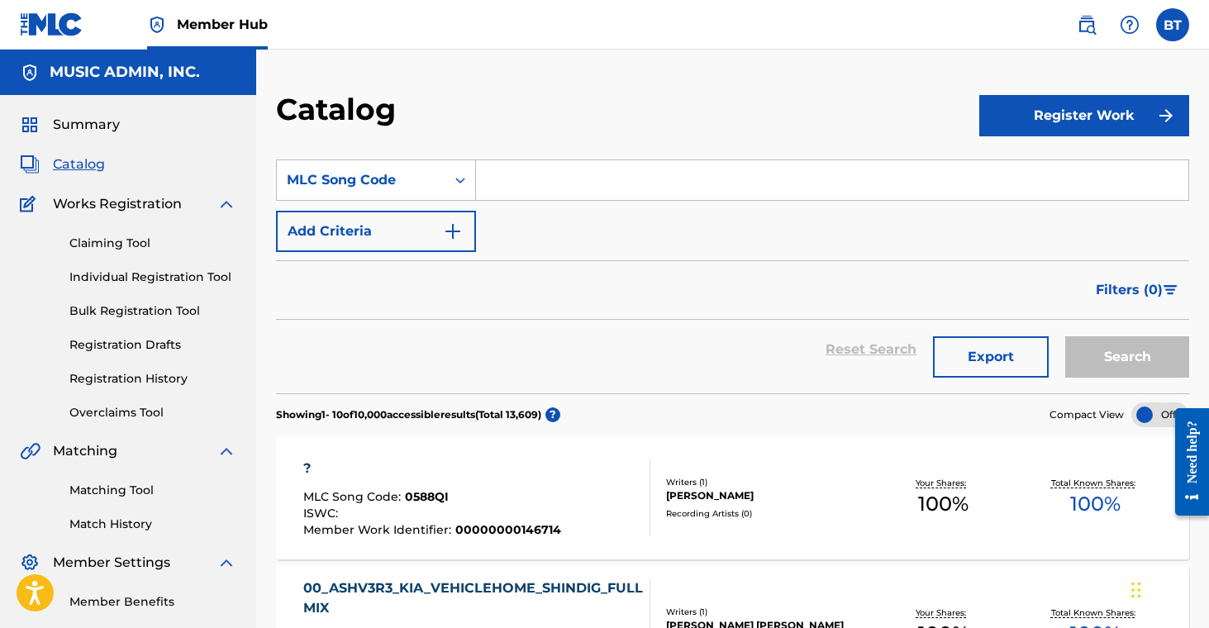
click at [565, 188] on input "Search Form" at bounding box center [832, 180] width 712 height 40
paste input "HB0P63"
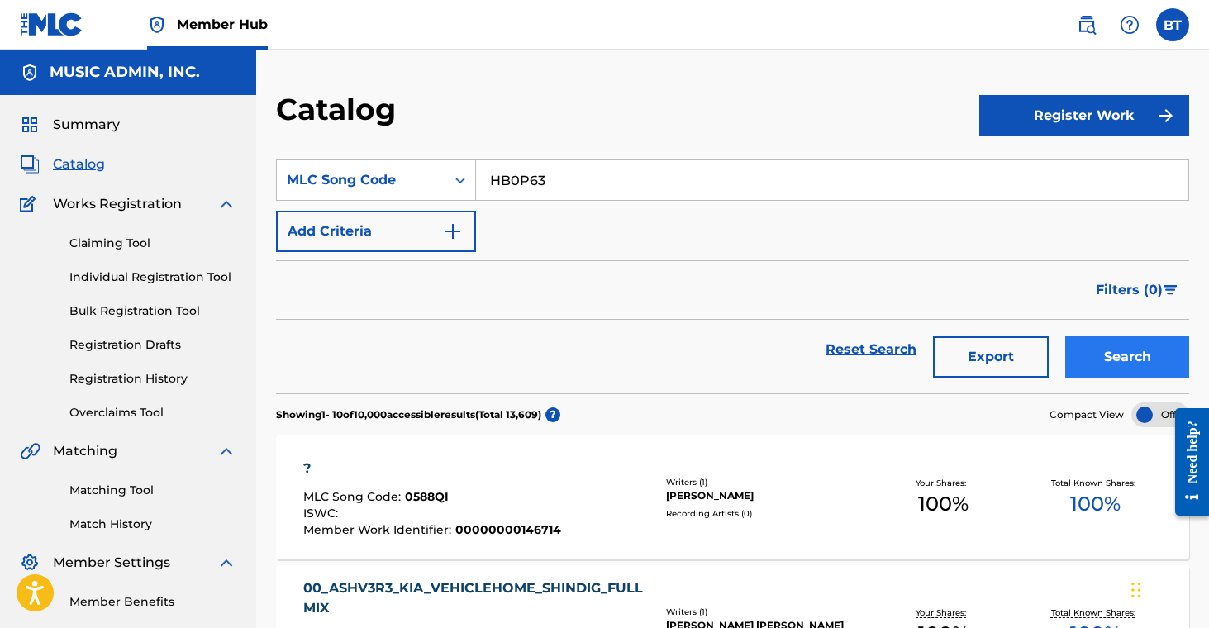
type input "HB0P63"
click at [1119, 348] on button "Search" at bounding box center [1127, 356] width 124 height 41
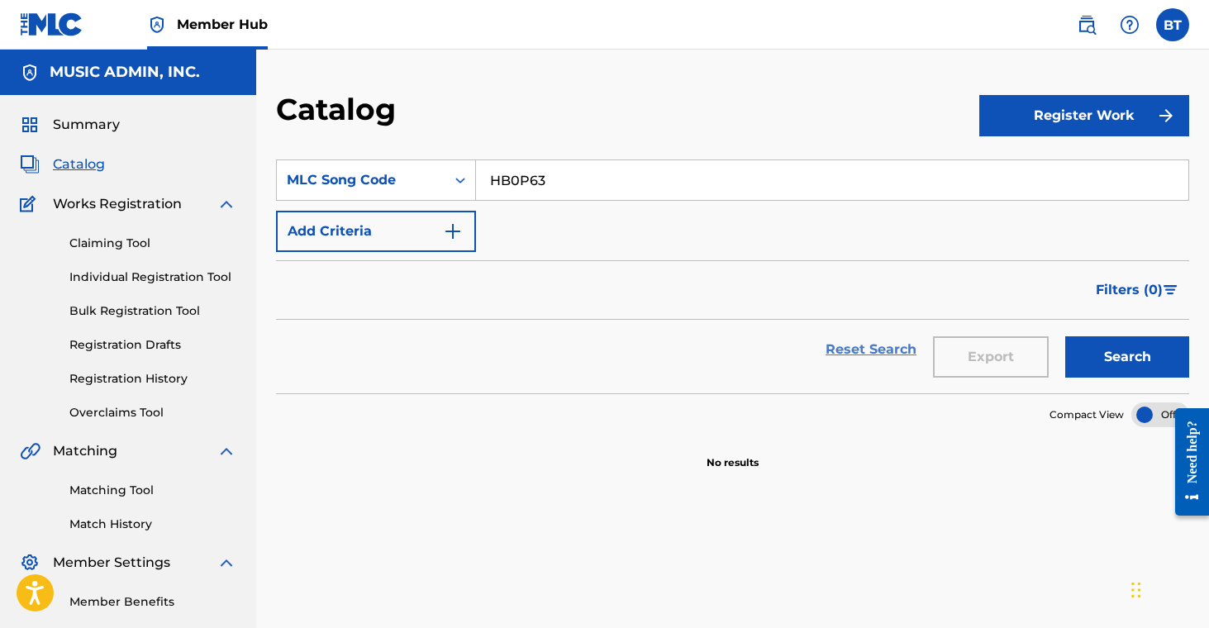
click at [856, 350] on link "Reset Search" at bounding box center [870, 349] width 107 height 36
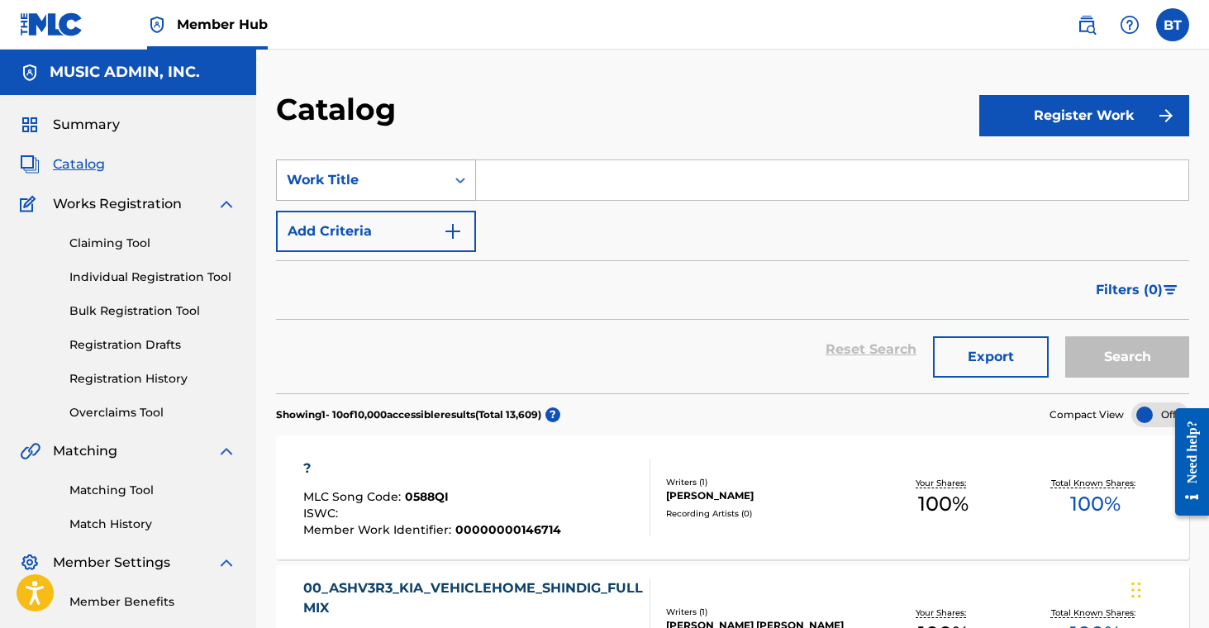
click at [422, 178] on div "Work Title" at bounding box center [361, 180] width 149 height 20
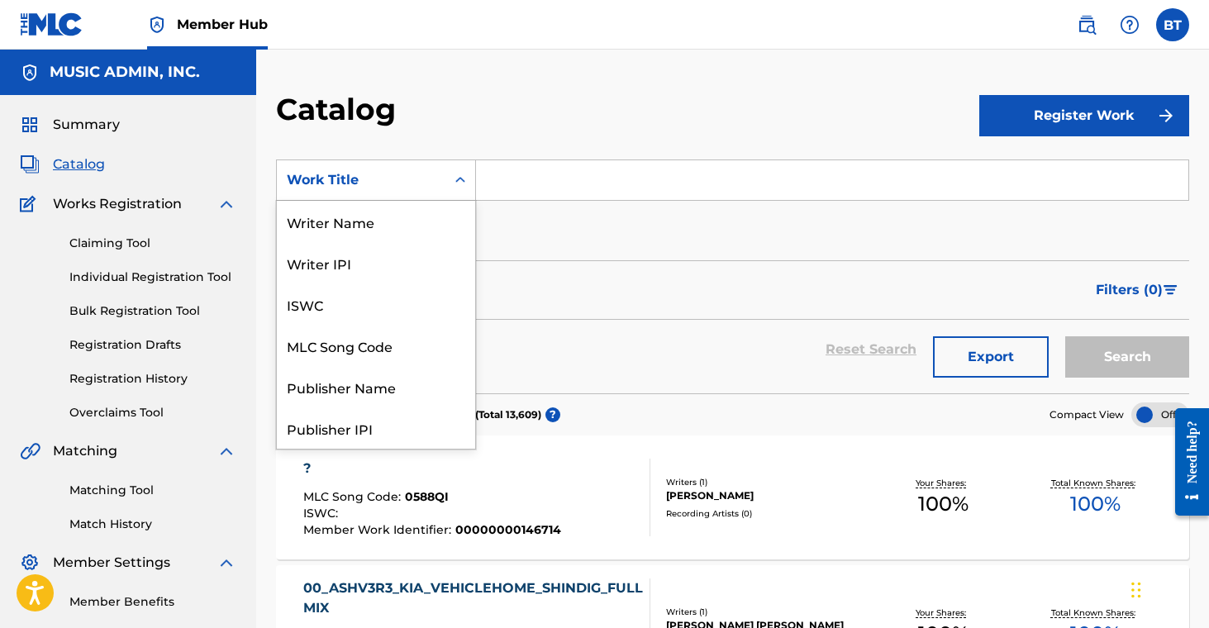
scroll to position [248, 0]
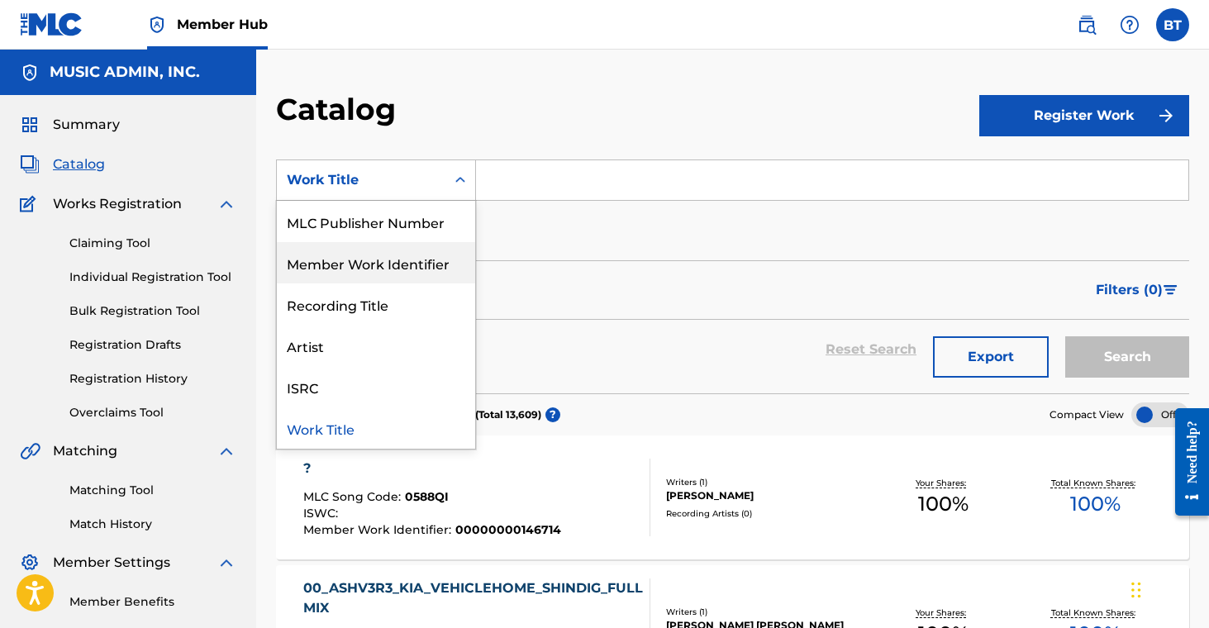
click at [650, 271] on div "Filters ( 0 )" at bounding box center [732, 290] width 913 height 60
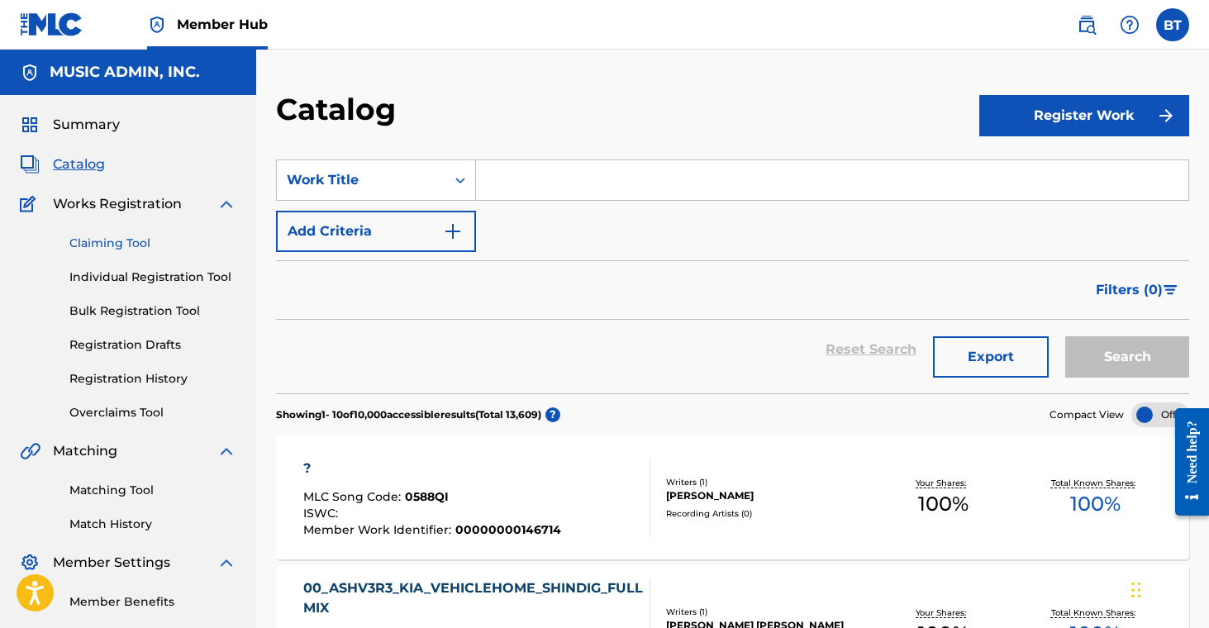
click at [112, 242] on link "Claiming Tool" at bounding box center [152, 243] width 167 height 17
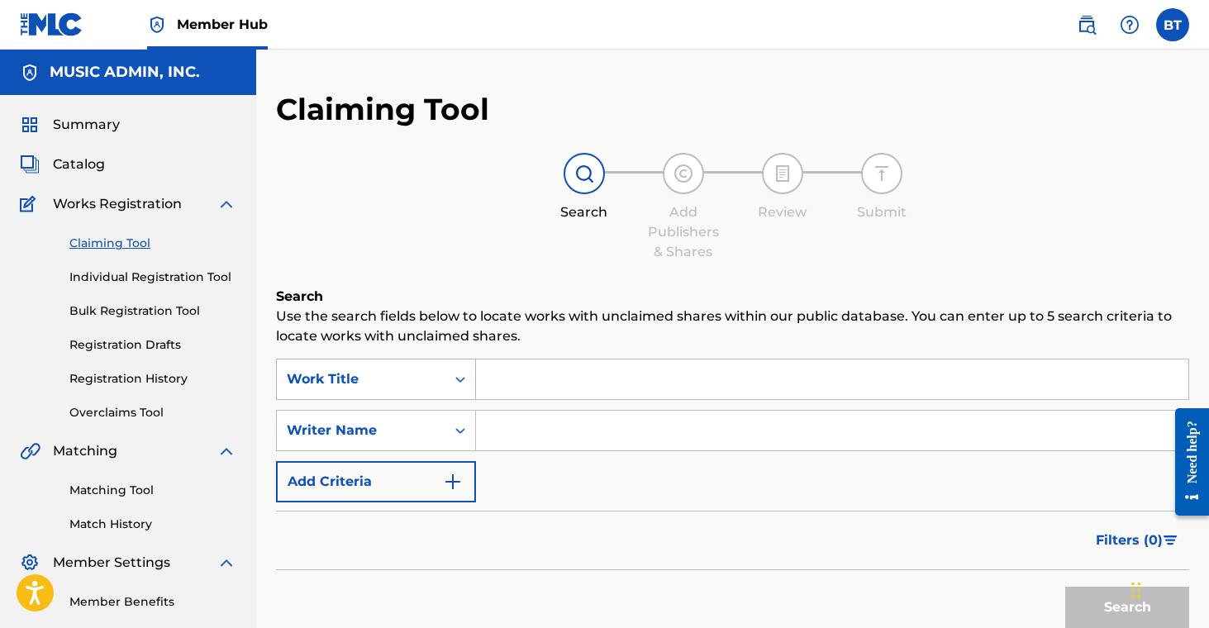
click at [388, 387] on div "Work Title" at bounding box center [376, 379] width 200 height 41
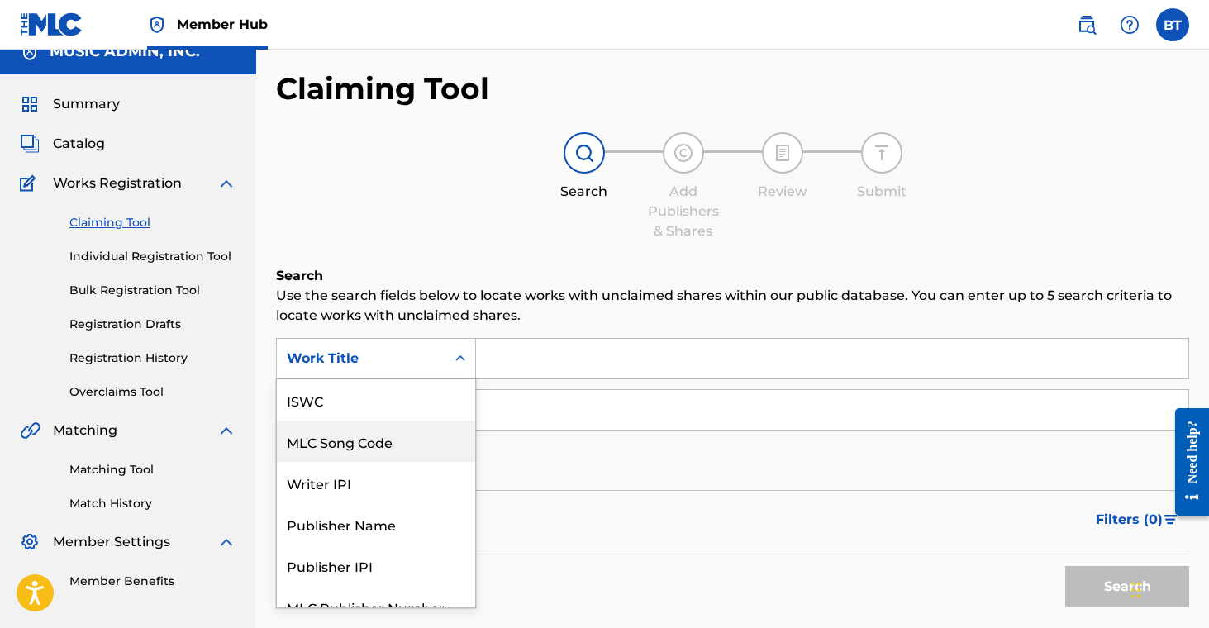
scroll to position [41, 0]
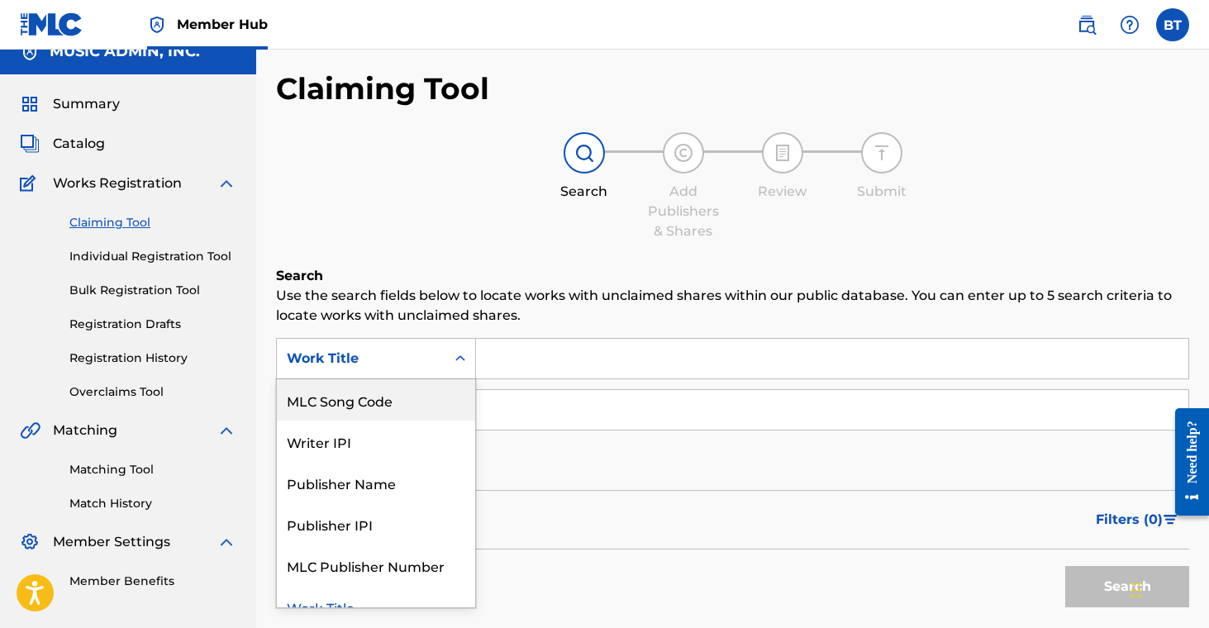
click at [409, 413] on div "MLC Song Code" at bounding box center [376, 399] width 198 height 41
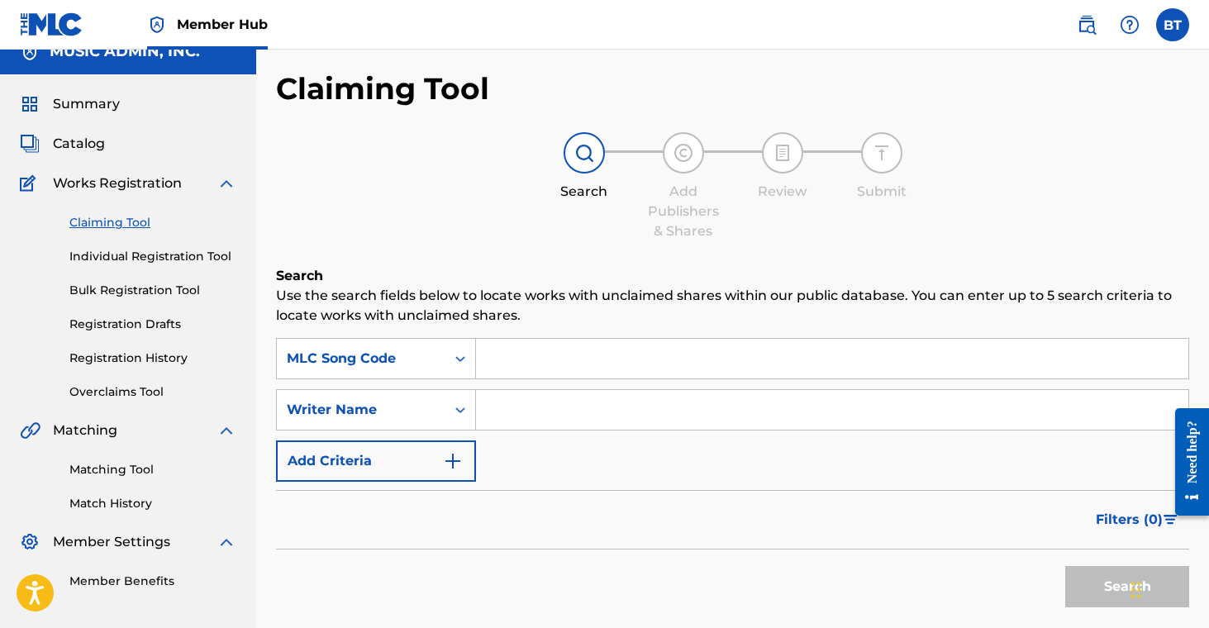
click at [547, 358] on input "Search Form" at bounding box center [832, 359] width 712 height 40
paste input "HB041N"
type input "HB041N"
click at [1100, 583] on button "Search" at bounding box center [1127, 586] width 124 height 41
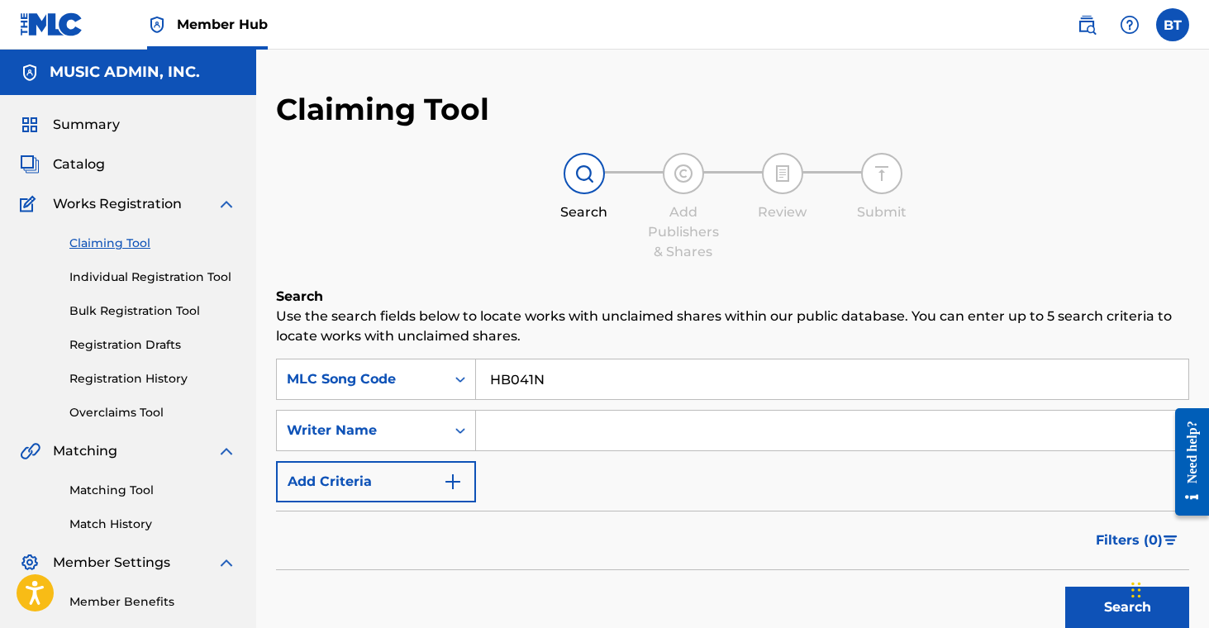
scroll to position [0, 0]
click at [98, 274] on link "Individual Registration Tool" at bounding box center [152, 277] width 167 height 17
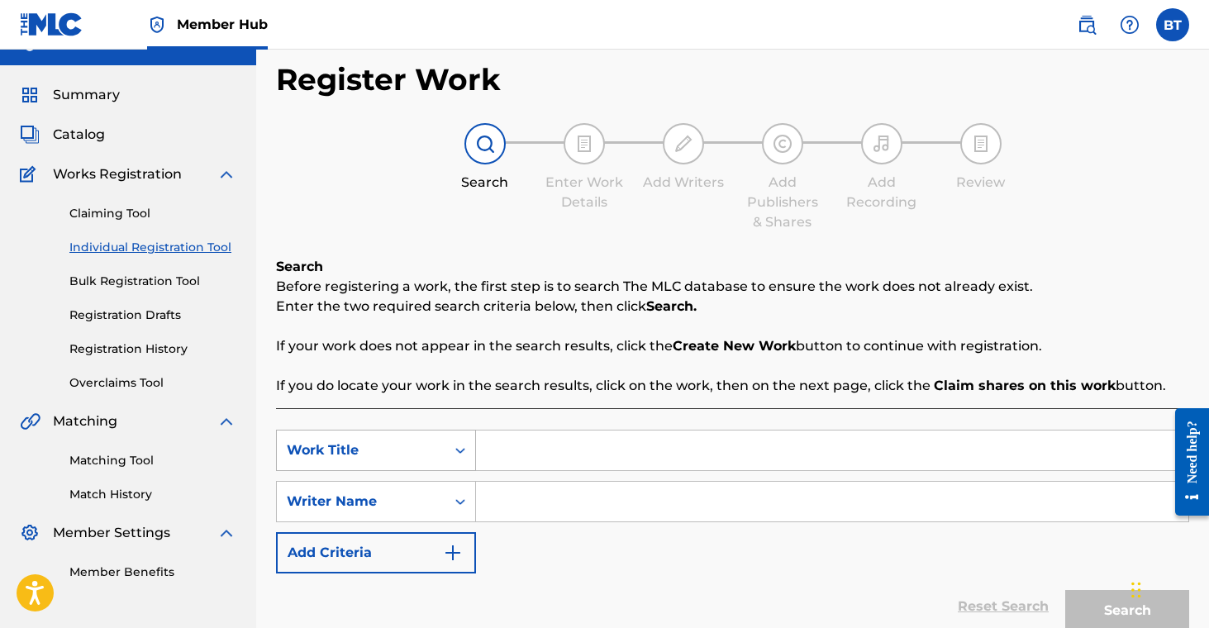
click at [434, 441] on div "Work Title" at bounding box center [376, 450] width 200 height 41
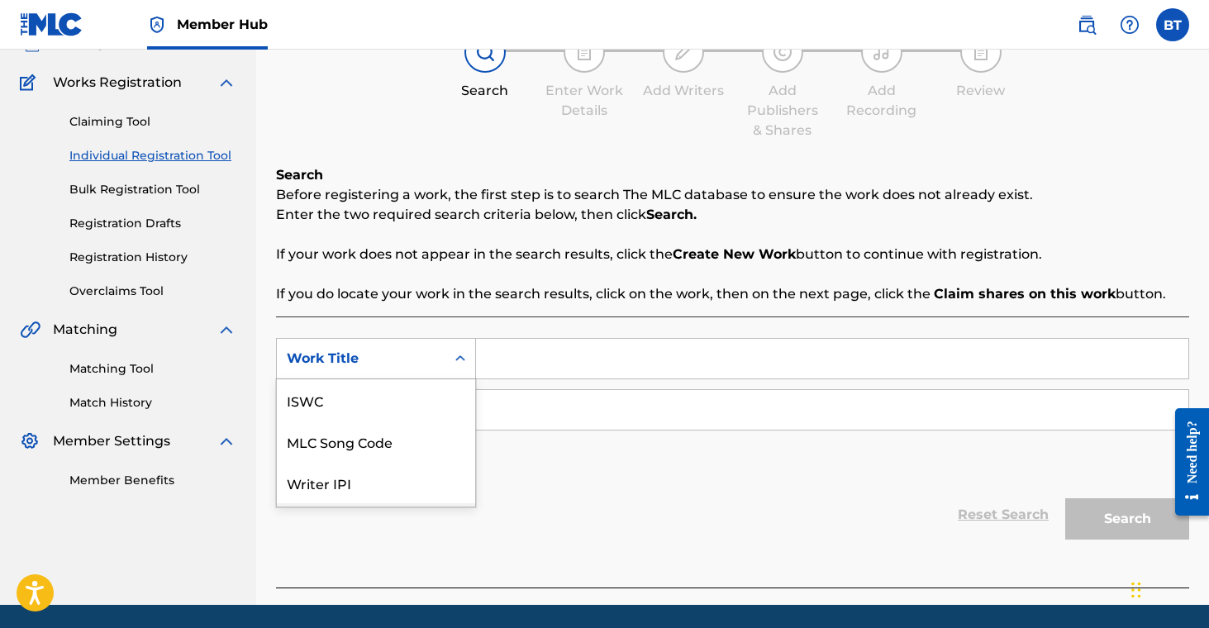
scroll to position [41, 0]
drag, startPoint x: 450, startPoint y: 394, endPoint x: 474, endPoint y: 393, distance: 23.2
click at [455, 394] on div "MLC Song Code" at bounding box center [376, 399] width 198 height 41
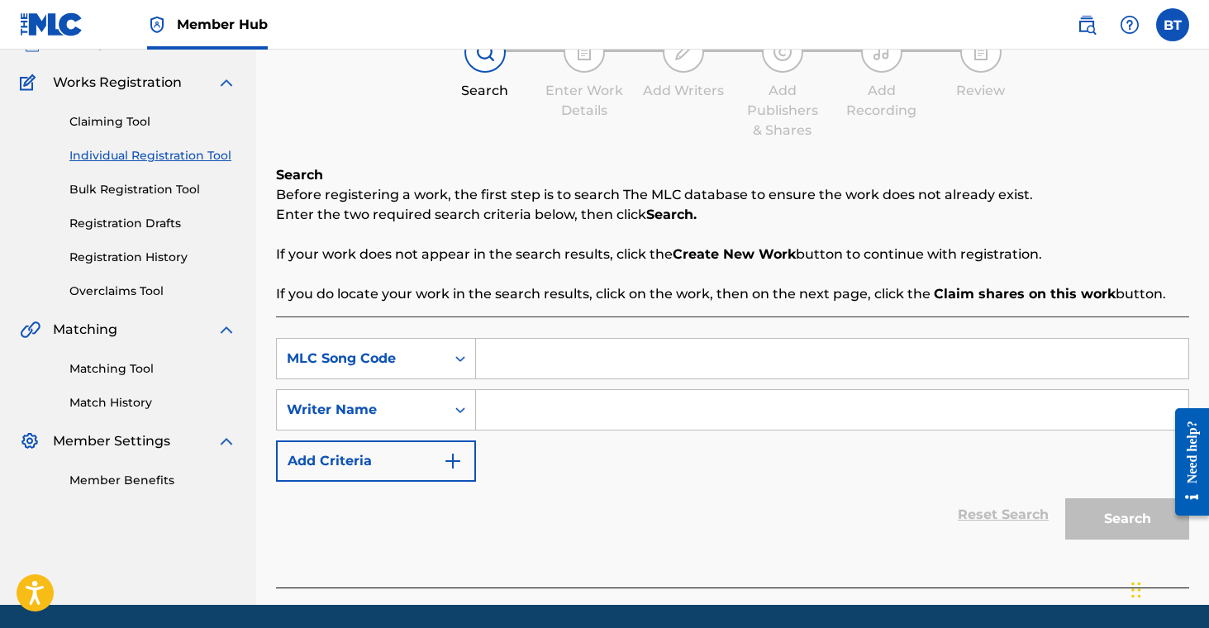
click at [548, 371] on input "Search Form" at bounding box center [832, 359] width 712 height 40
paste input "HB041N"
type input "HB041N"
click at [586, 415] on input "Search Form" at bounding box center [832, 410] width 712 height 40
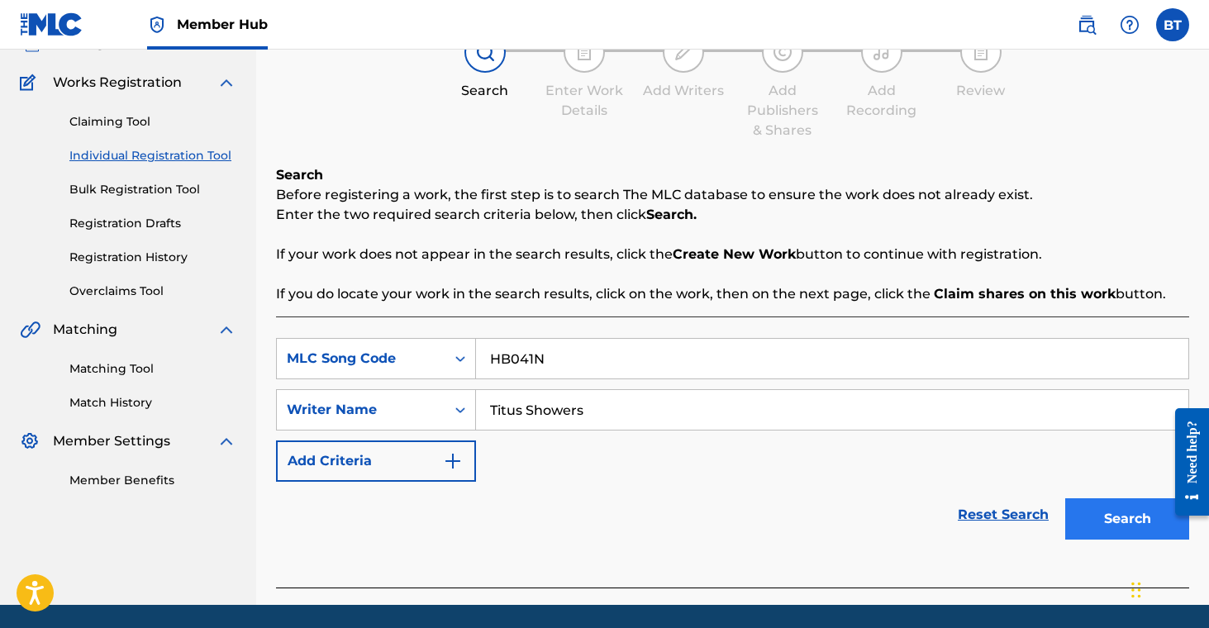
type input "Titus Showers"
click at [1098, 518] on button "Search" at bounding box center [1127, 518] width 124 height 41
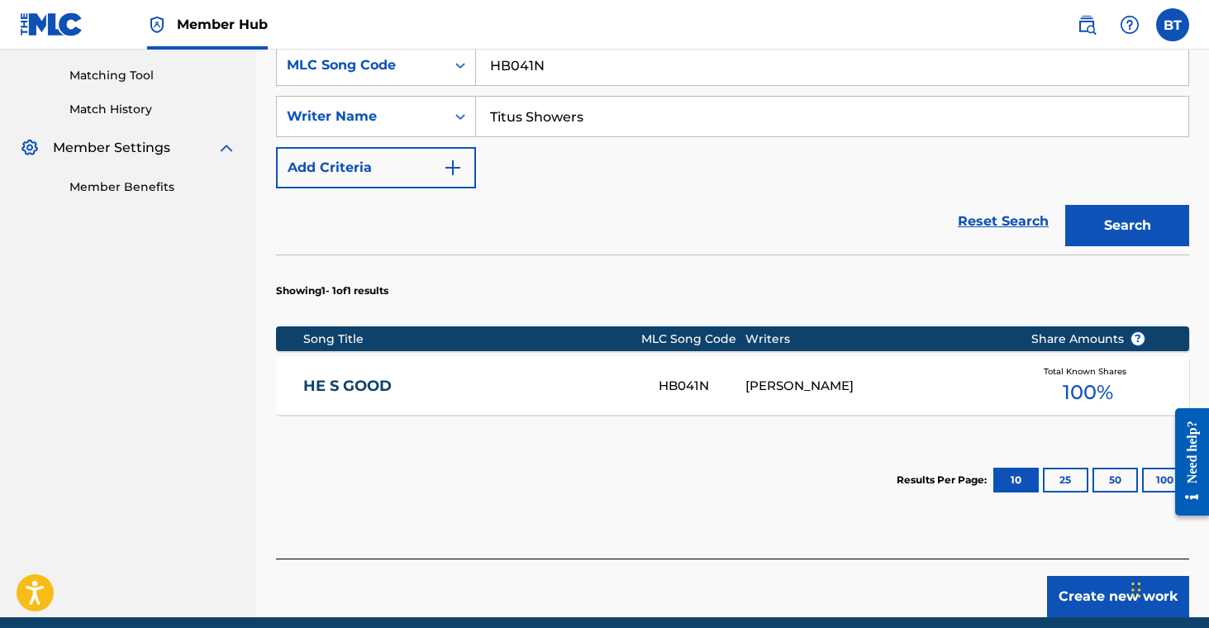
scroll to position [468, 0]
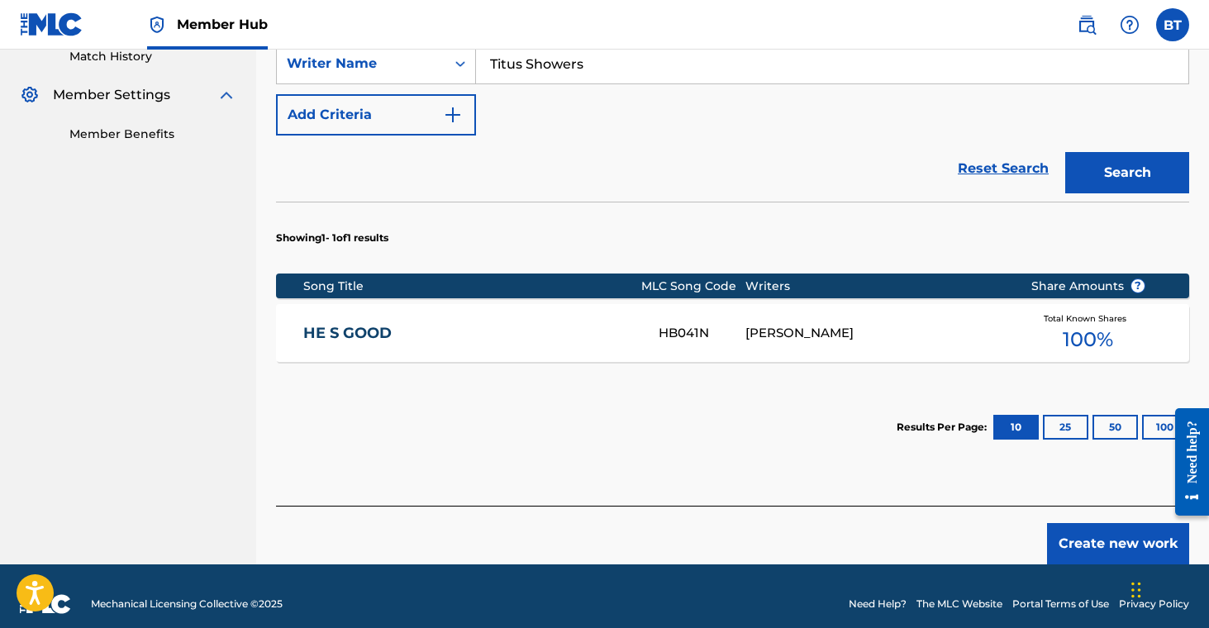
click at [617, 321] on div "HE S GOOD HB041N [PERSON_NAME] Total Known Shares 100 %" at bounding box center [732, 333] width 913 height 58
